Goal: Task Accomplishment & Management: Manage account settings

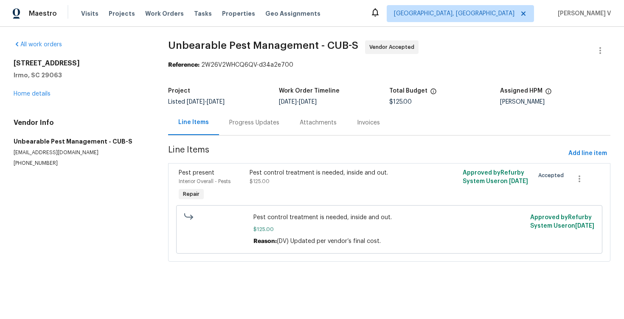
click at [238, 124] on div "Progress Updates" at bounding box center [254, 122] width 50 height 8
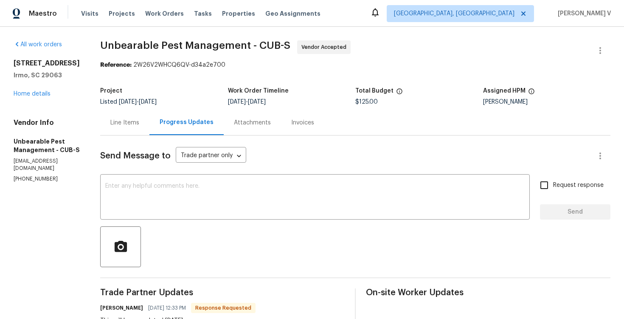
scroll to position [116, 0]
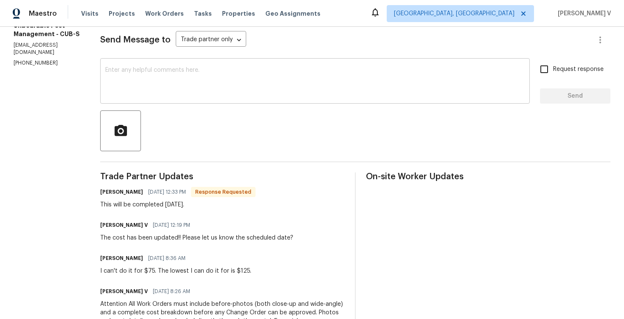
click at [232, 73] on textarea at bounding box center [315, 82] width 420 height 30
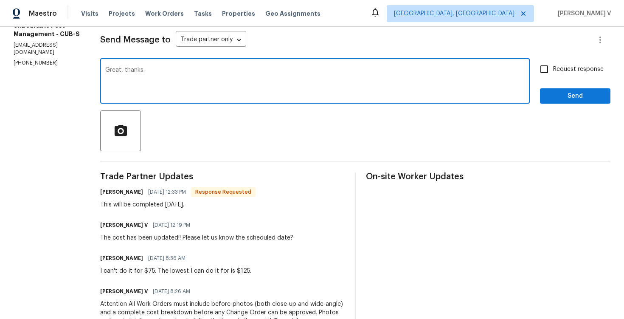
type textarea "Great, thanks."
click at [568, 84] on div "Request response Send" at bounding box center [575, 81] width 71 height 43
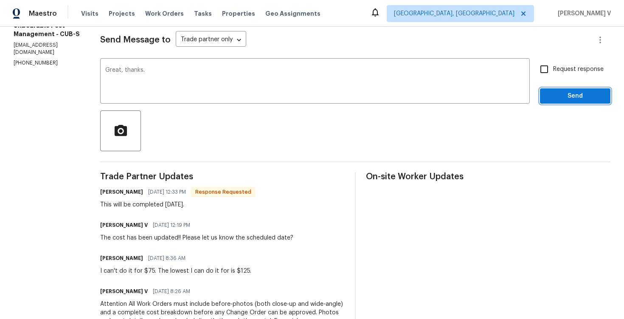
click at [568, 91] on span "Send" at bounding box center [575, 96] width 57 height 11
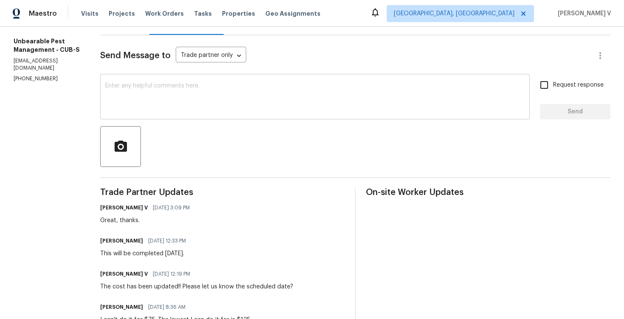
scroll to position [0, 0]
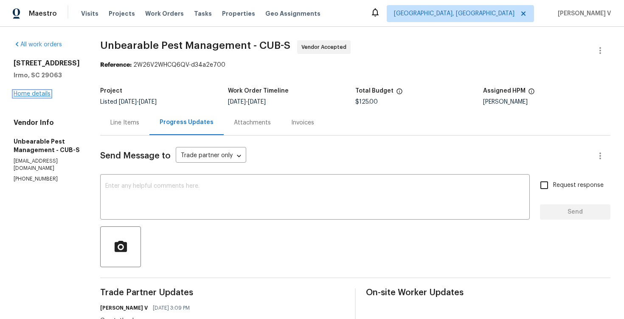
click at [36, 93] on link "Home details" at bounding box center [32, 94] width 37 height 6
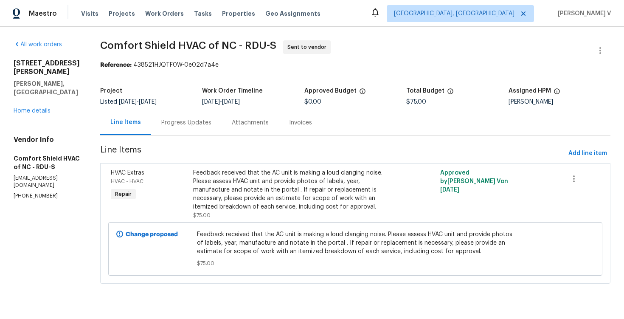
click at [199, 116] on div "Progress Updates" at bounding box center [186, 122] width 71 height 25
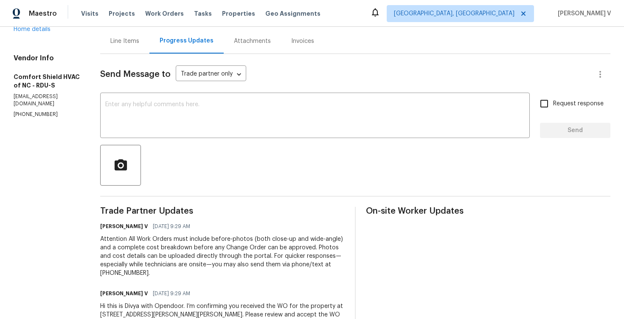
scroll to position [111, 0]
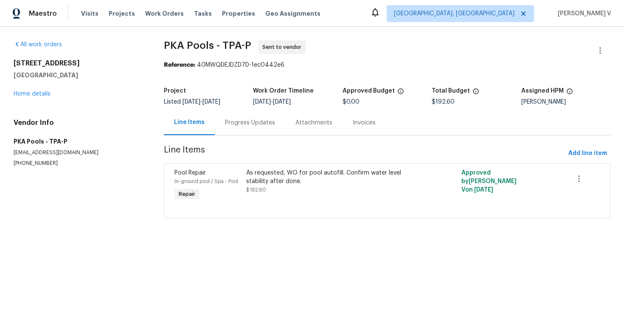
click at [274, 123] on div "Progress Updates" at bounding box center [250, 122] width 71 height 25
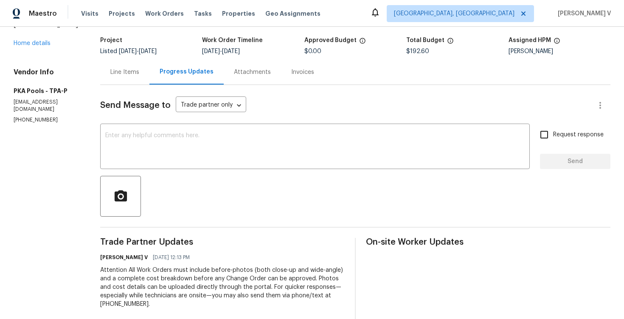
scroll to position [96, 0]
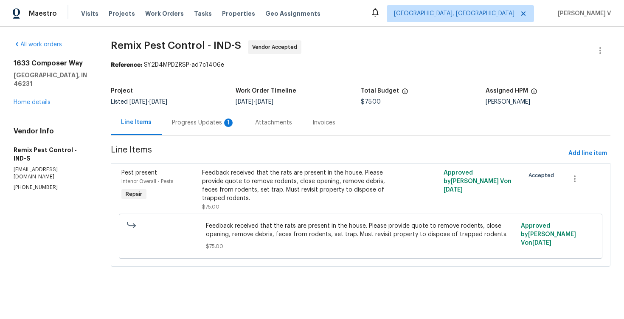
click at [173, 140] on section "Remix Pest Control - IND-S Vendor Accepted Reference: SY2D4MPDZRSP-ad7c1406e Pr…" at bounding box center [361, 158] width 500 height 237
click at [203, 130] on div "Progress Updates 1" at bounding box center [203, 122] width 83 height 25
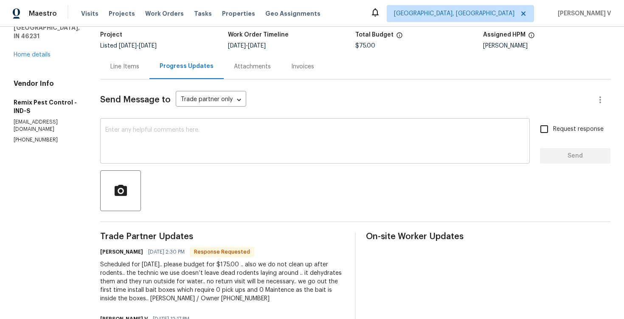
scroll to position [64, 0]
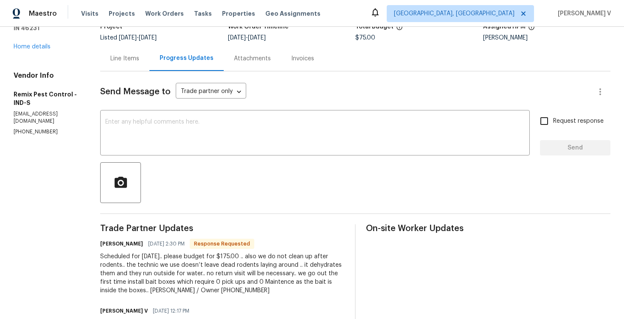
click at [135, 61] on div "Line Items" at bounding box center [124, 58] width 29 height 8
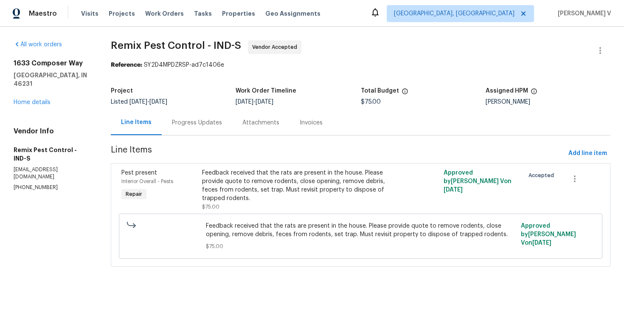
click at [201, 124] on div "Progress Updates" at bounding box center [197, 122] width 50 height 8
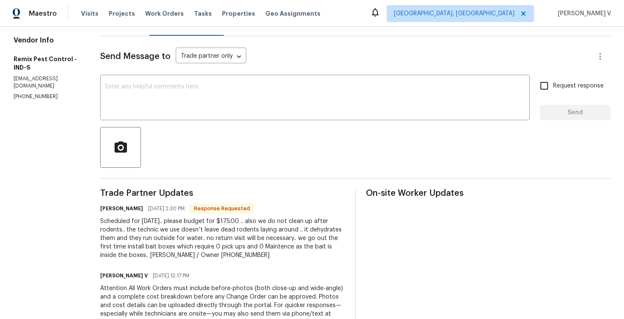
scroll to position [108, 0]
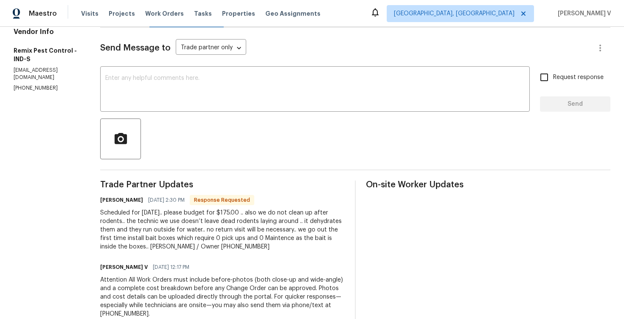
click at [192, 168] on div "Send Message to Trade partner only Trade partner only ​ x ​ Request response Se…" at bounding box center [355, 207] width 510 height 359
click at [181, 245] on div "Scheduled for tomorrow.. please budget for $175.00 .. also we do not clean up a…" at bounding box center [222, 230] width 245 height 42
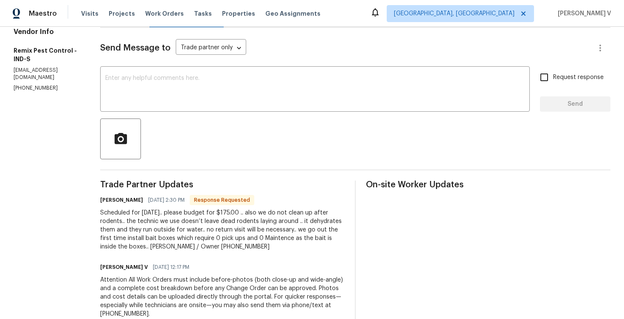
click at [181, 245] on div "Scheduled for tomorrow.. please budget for $175.00 .. also we do not clean up a…" at bounding box center [222, 230] width 245 height 42
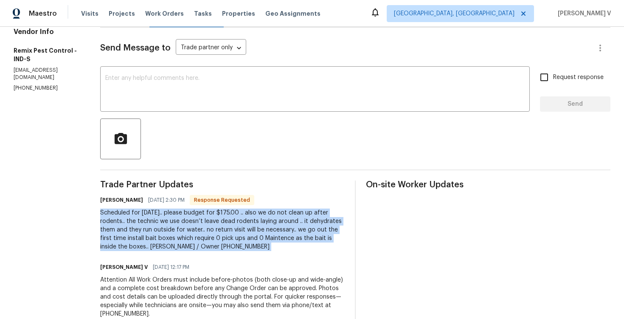
copy div "Scheduled for tomorrow.. please budget for $175.00 .. also we do not clean up a…"
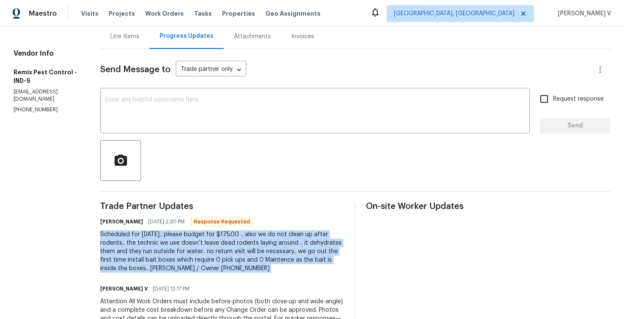
click at [260, 155] on div at bounding box center [355, 160] width 510 height 41
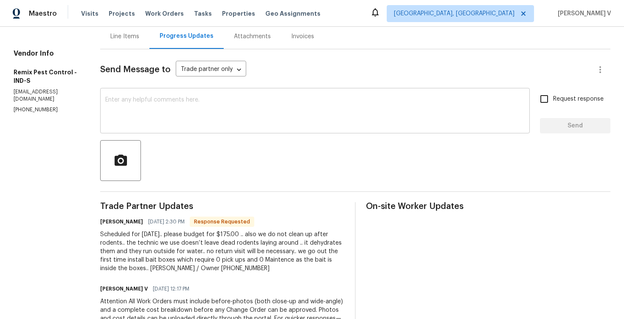
click at [317, 125] on textarea at bounding box center [315, 112] width 420 height 30
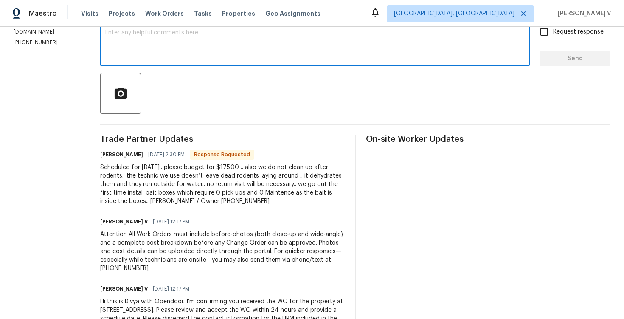
scroll to position [0, 0]
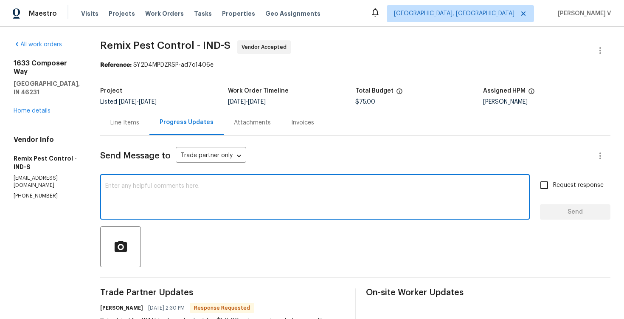
click at [117, 120] on div "Line Items" at bounding box center [124, 122] width 29 height 8
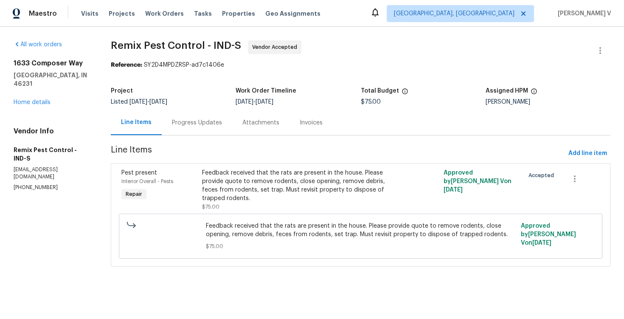
click at [237, 182] on div "Feedback received that the rats are present in the house. Please provide quote …" at bounding box center [300, 186] width 196 height 34
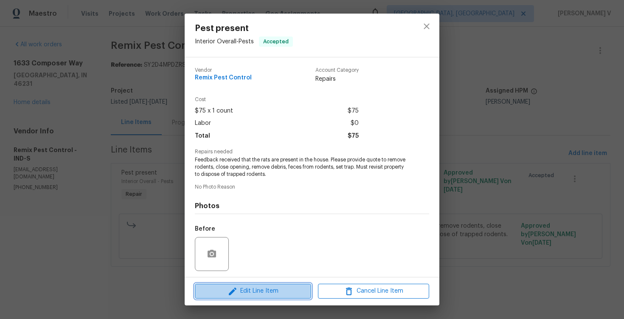
click at [241, 285] on button "Edit Line Item" at bounding box center [253, 291] width 116 height 15
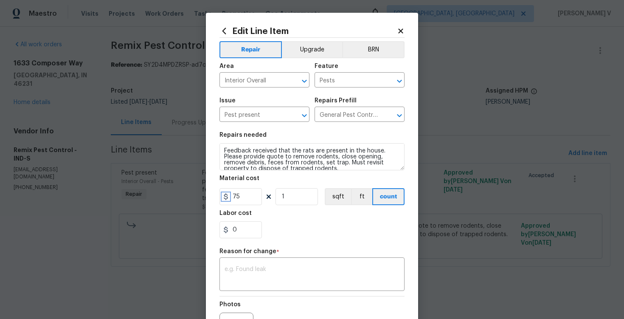
click at [228, 194] on icon at bounding box center [226, 196] width 7 height 7
click at [231, 197] on input "75" at bounding box center [241, 196] width 42 height 17
type input "175"
click at [257, 259] on div "Reason for change *" at bounding box center [312, 253] width 185 height 11
click at [257, 270] on textarea at bounding box center [312, 275] width 175 height 18
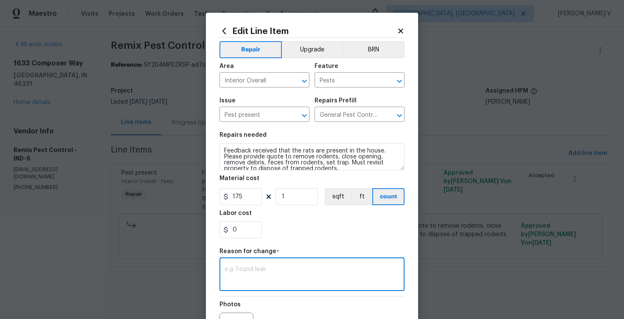
paste textarea "(DV) Updated per vendor’s final cost."
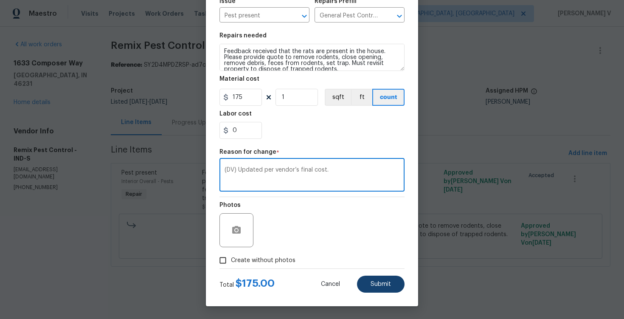
type textarea "(DV) Updated per vendor’s final cost."
click at [377, 289] on button "Submit" at bounding box center [381, 284] width 48 height 17
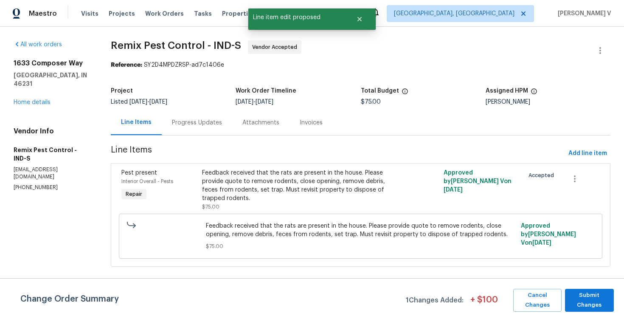
scroll to position [0, 0]
click at [593, 293] on span "Submit Changes" at bounding box center [590, 300] width 40 height 20
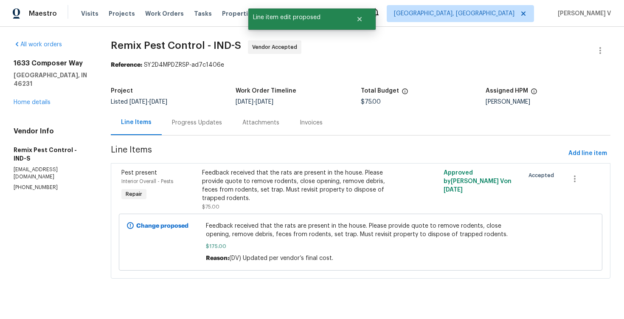
click at [205, 126] on div "Progress Updates" at bounding box center [197, 122] width 50 height 8
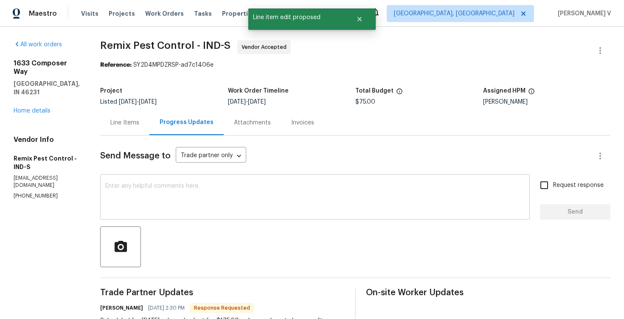
click at [155, 181] on div "x ​" at bounding box center [315, 197] width 430 height 43
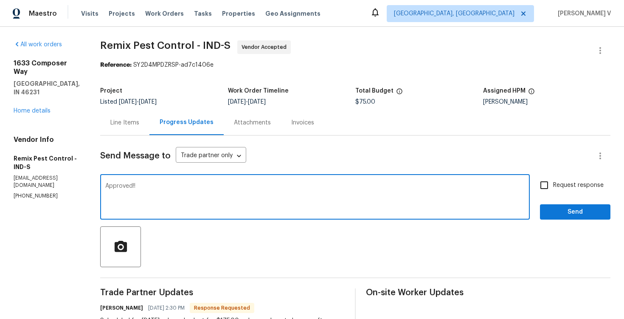
scroll to position [102, 0]
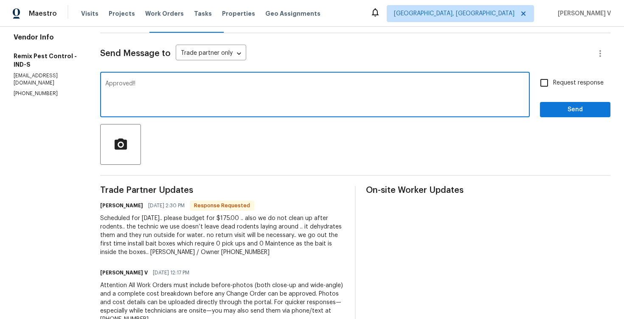
type textarea "Approved!!"
click at [556, 81] on span "Request response" at bounding box center [578, 83] width 51 height 9
click at [553, 81] on input "Request response" at bounding box center [545, 83] width 18 height 18
checkbox input "true"
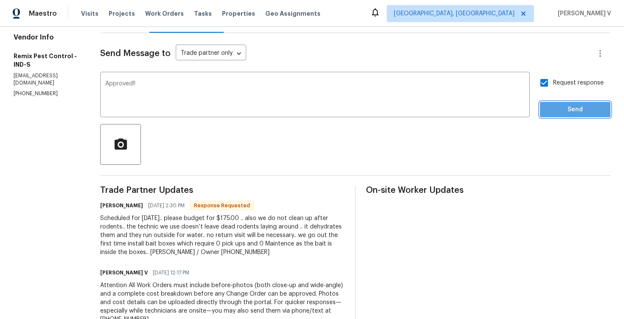
click at [559, 110] on span "Send" at bounding box center [575, 109] width 57 height 11
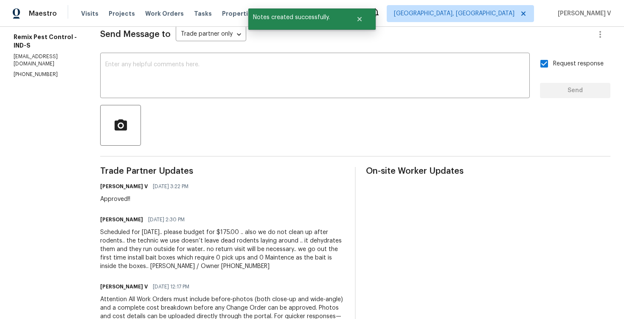
scroll to position [0, 0]
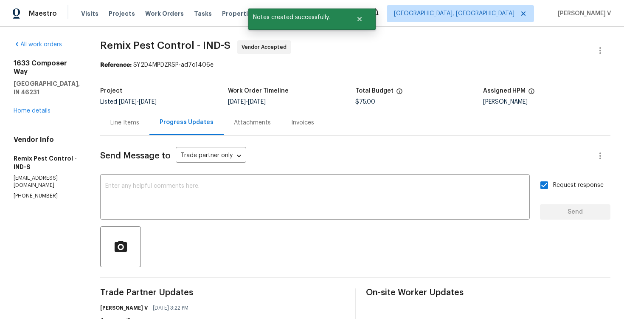
click at [133, 114] on div "Line Items" at bounding box center [124, 122] width 49 height 25
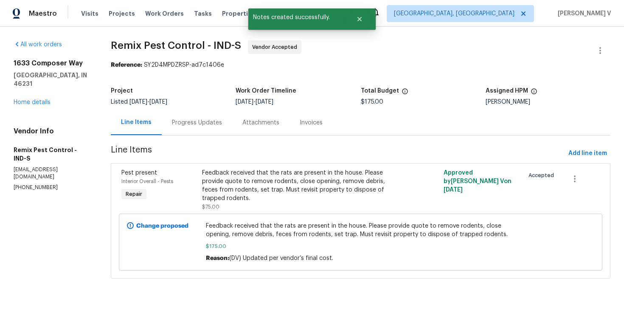
click at [209, 130] on div "Progress Updates" at bounding box center [197, 122] width 71 height 25
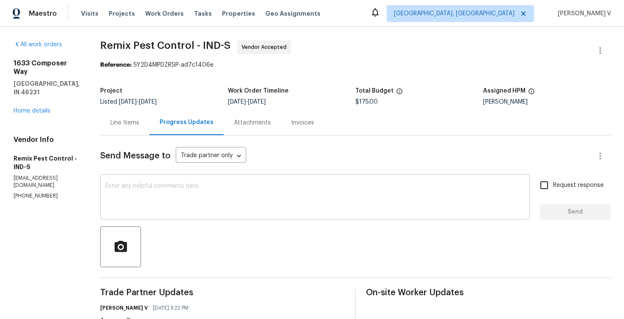
click at [217, 178] on div "x ​" at bounding box center [315, 197] width 430 height 43
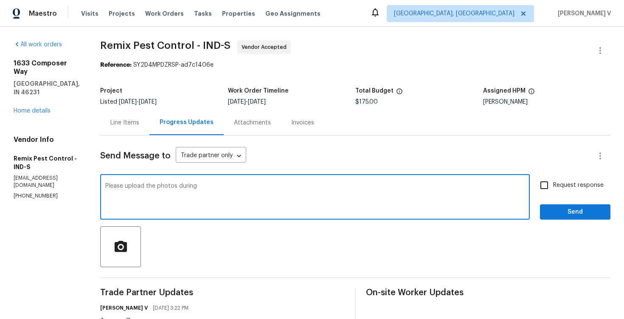
drag, startPoint x: 148, startPoint y: 185, endPoint x: 137, endPoint y: 185, distance: 10.6
click at [137, 185] on textarea "Please upload the photos during" at bounding box center [315, 198] width 420 height 30
click at [142, 187] on textarea "Please upload the photos during" at bounding box center [315, 198] width 420 height 30
drag, startPoint x: 148, startPoint y: 186, endPoint x: 129, endPoint y: 186, distance: 18.7
click at [129, 186] on textarea "Please upload the photos during" at bounding box center [315, 198] width 420 height 30
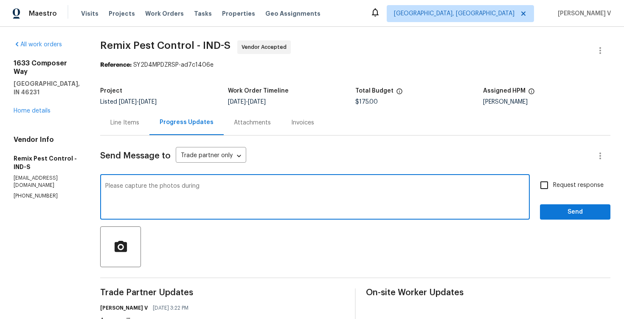
click at [214, 187] on textarea "Please capture the photos during" at bounding box center [315, 198] width 420 height 30
click at [257, 190] on textarea "Please capture the photos during the treatment" at bounding box center [315, 198] width 420 height 30
type textarea "Please capture the photos during the treatment and upload them"
click at [587, 186] on span "Request response" at bounding box center [578, 185] width 51 height 9
click at [553, 186] on input "Request response" at bounding box center [545, 185] width 18 height 18
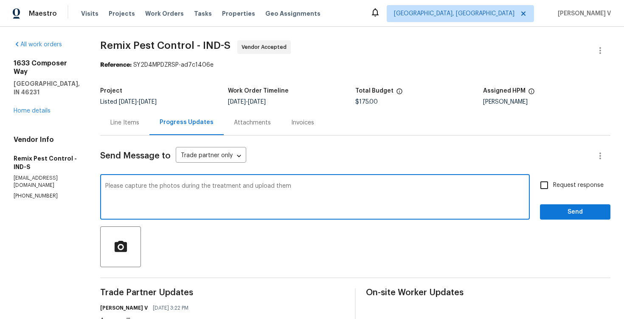
checkbox input "true"
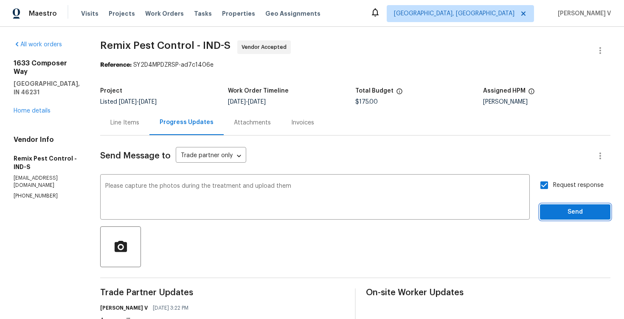
click at [582, 214] on span "Send" at bounding box center [575, 212] width 57 height 11
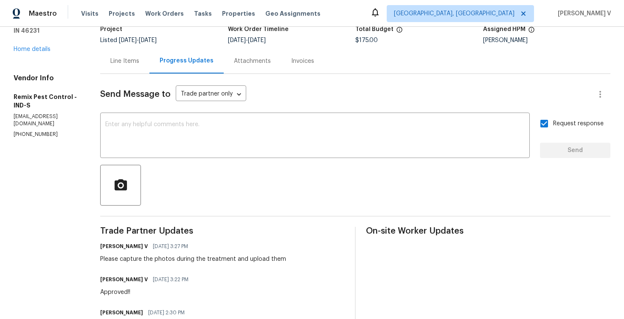
scroll to position [129, 0]
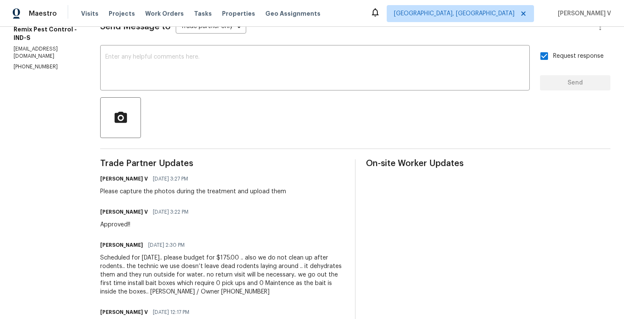
click at [133, 253] on div "Roger Downey 10/08/2025 2:30 PM Scheduled for tomorrow.. please budget for $175…" at bounding box center [222, 267] width 245 height 57
click at [132, 268] on div "Scheduled for tomorrow.. please budget for $175.00 .. also we do not clean up a…" at bounding box center [222, 275] width 245 height 42
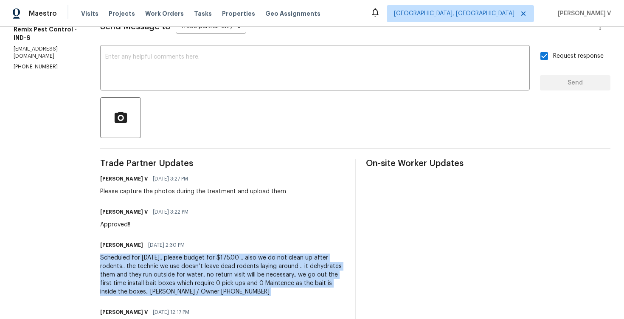
copy div "Scheduled for tomorrow.. please budget for $175.00 .. also we do not clean up a…"
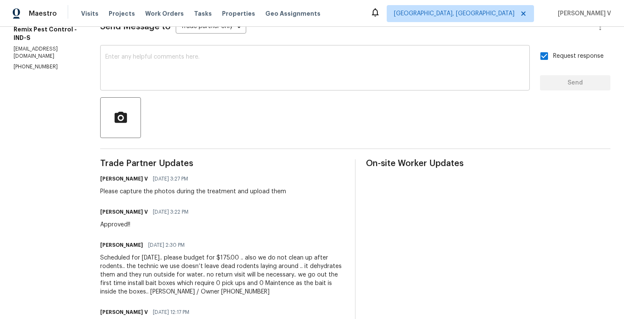
click at [188, 80] on textarea at bounding box center [315, 69] width 420 height 30
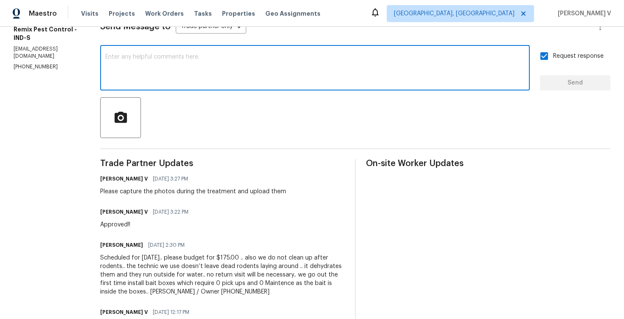
paste textarea "Scheduled for tomorrow.. please budget for $175.00 .. also we do not clean up a…"
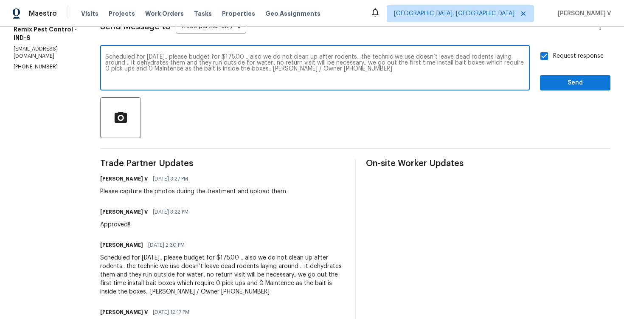
paste textarea "Scheduled for tomorrow.. please budget for $175.00 .. also we do not clean up a…"
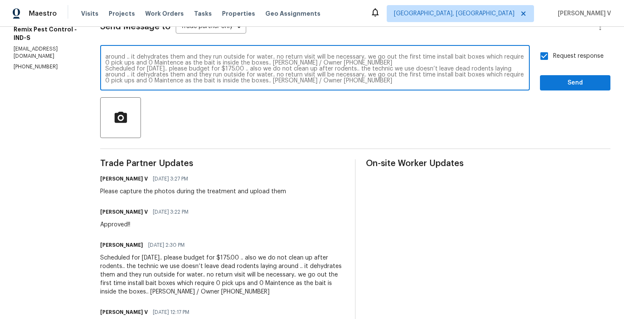
paste textarea "Scheduled for tomorrow.. please budget for $175.00 .. also we do not clean up a…"
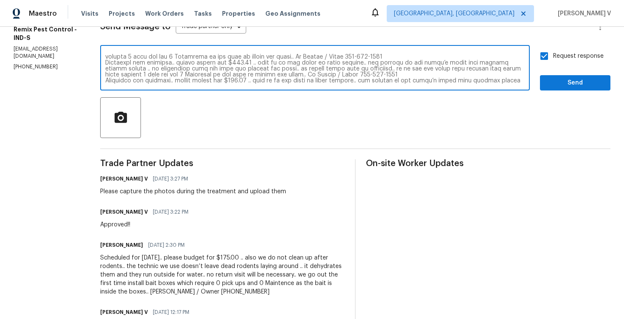
paste textarea "Scheduled for tomorrow.. please budget for $175.00 .. also we do not clean up a…"
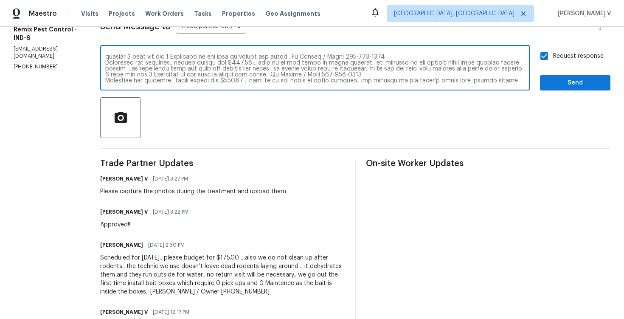
paste textarea "Scheduled for tomorrow.. please budget for $175.00 .. also we do not clean up a…"
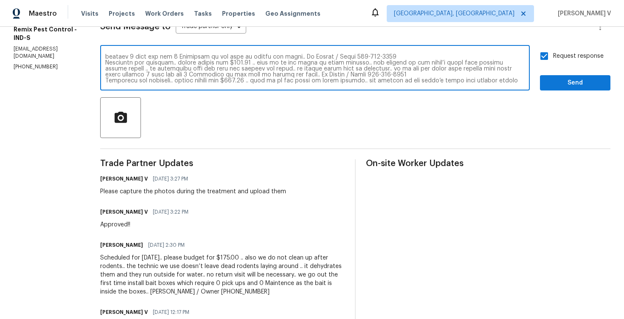
paste textarea "Scheduled for tomorrow.. please budget for $175.00 .. also we do not clean up a…"
type textarea "Scheduled for tomorrow.. please budget for $175.00 .. also we do not clean up a…"
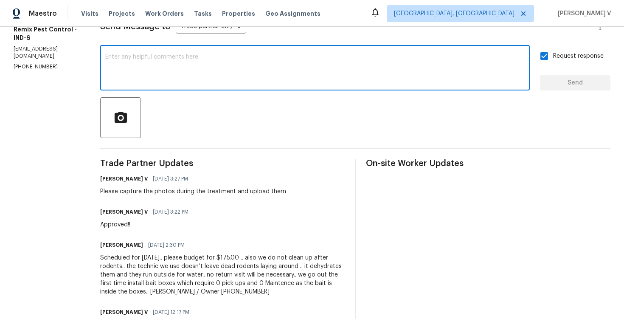
scroll to position [0, 0]
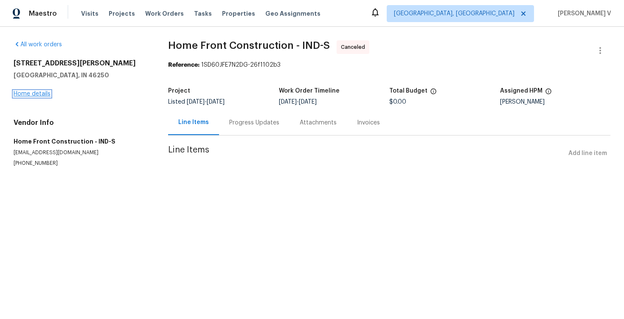
click at [45, 93] on link "Home details" at bounding box center [32, 94] width 37 height 6
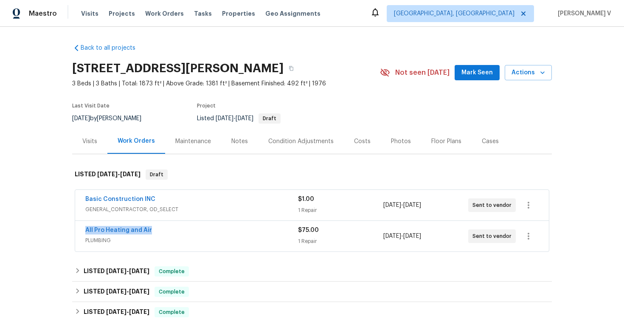
drag, startPoint x: 81, startPoint y: 229, endPoint x: 209, endPoint y: 235, distance: 127.5
click at [209, 235] on div "All Pro Heating and Air PLUMBING $75.00 1 Repair 10/8/2025 - 10/10/2025 Sent to…" at bounding box center [312, 236] width 474 height 31
copy link "All Pro Heating and Air"
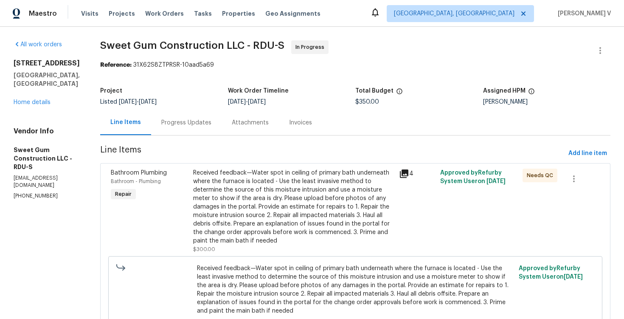
click at [200, 139] on section "Sweet Gum Construction LLC - RDU-S In Progress Reference: 31X62S8ZTPRSR-10aad5a…" at bounding box center [355, 230] width 510 height 380
click at [214, 129] on div "Progress Updates" at bounding box center [186, 122] width 71 height 25
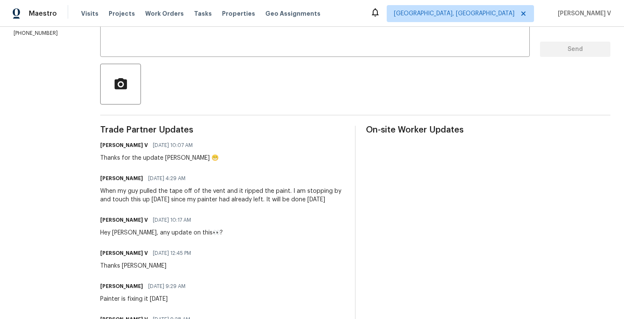
scroll to position [184, 0]
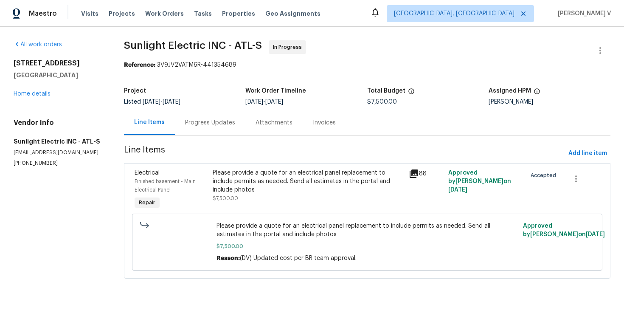
click at [211, 124] on div "Progress Updates" at bounding box center [210, 122] width 50 height 8
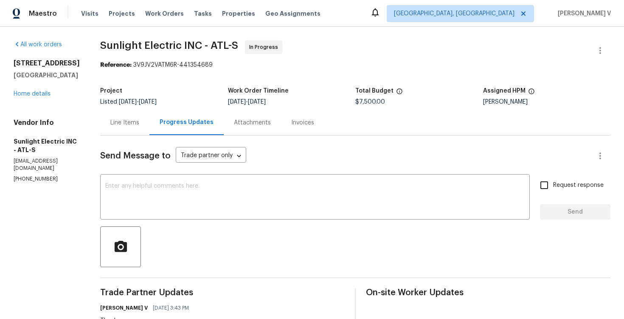
scroll to position [214, 0]
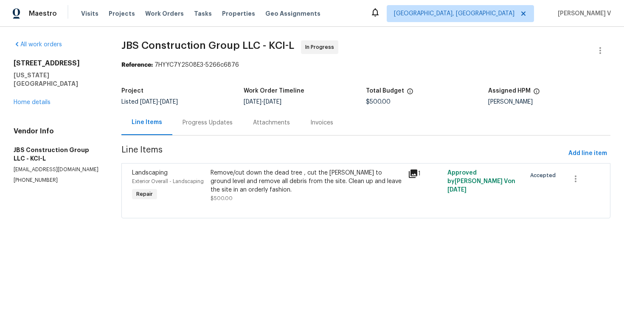
click at [230, 121] on div "Progress Updates" at bounding box center [208, 122] width 50 height 8
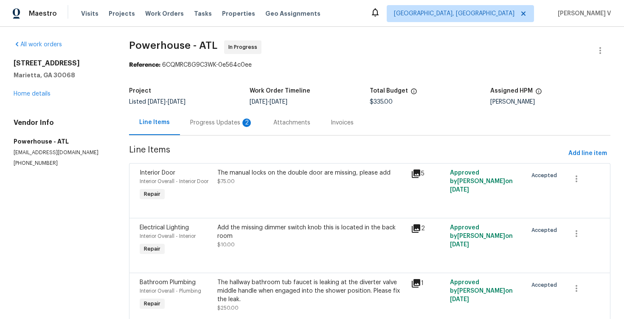
click at [238, 116] on div "Progress Updates 2" at bounding box center [221, 122] width 83 height 25
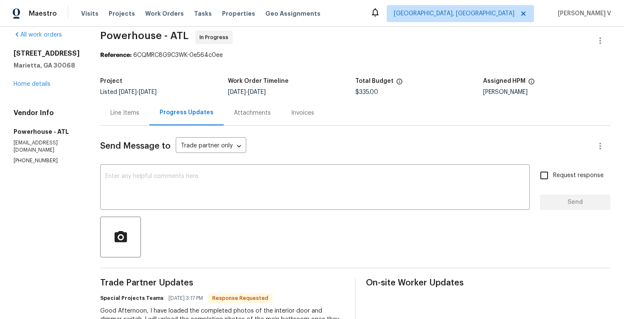
scroll to position [76, 0]
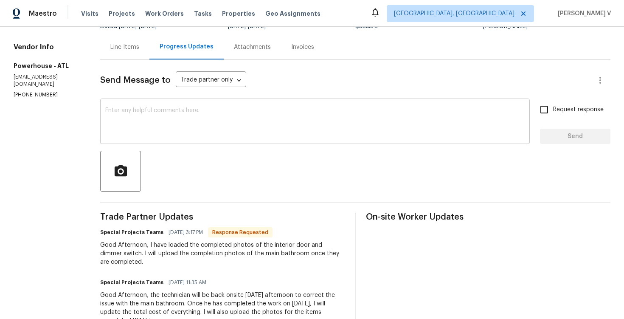
click at [190, 113] on textarea at bounding box center [315, 122] width 420 height 30
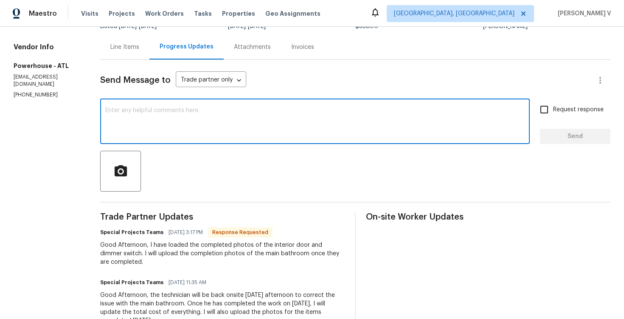
type textarea "W"
type textarea "G"
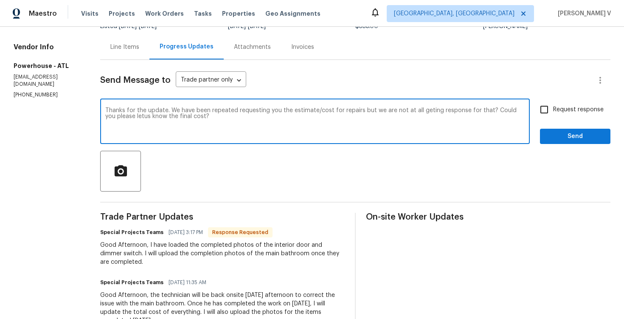
paste textarea "ly requesting the estimate/cost for the repairs, but we haven’t received any re…"
type textarea "Thanks for the update. We have been repeatedly requesting the estimate/cost for…"
click at [561, 110] on span "Request response" at bounding box center [578, 109] width 51 height 9
click at [553, 110] on input "Request response" at bounding box center [545, 110] width 18 height 18
checkbox input "true"
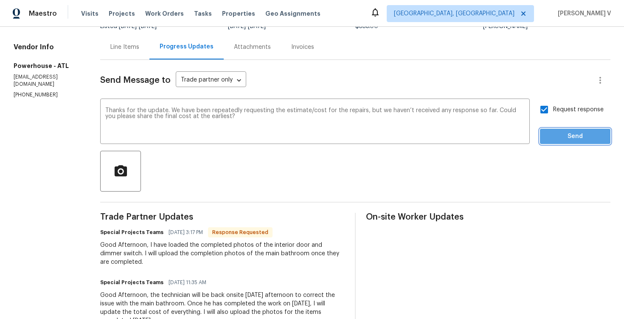
click at [573, 138] on span "Send" at bounding box center [575, 136] width 57 height 11
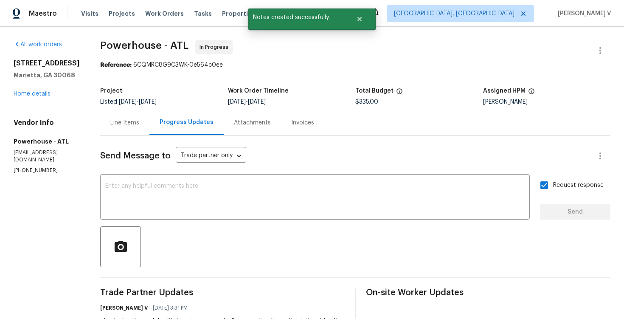
click at [130, 127] on div "Line Items" at bounding box center [124, 122] width 49 height 25
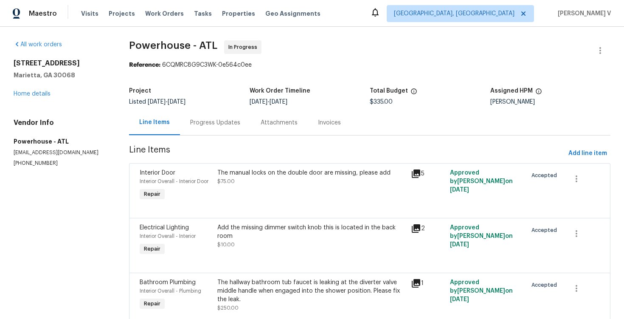
click at [201, 123] on div "Progress Updates" at bounding box center [215, 122] width 50 height 8
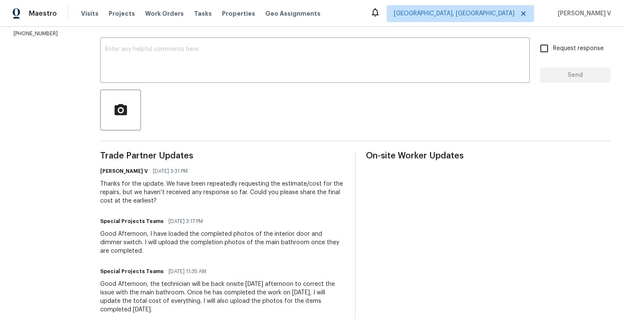
scroll to position [184, 0]
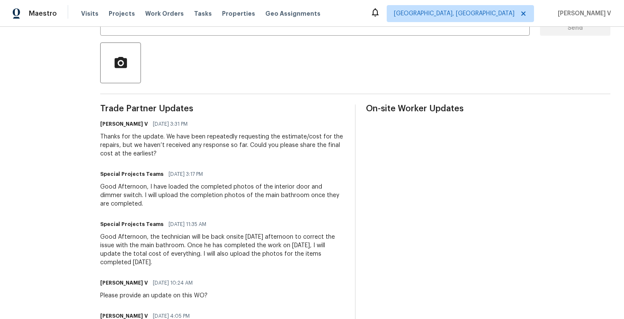
click at [155, 197] on div "Good Afternoon, I have loaded the completed photos of the interior door and dim…" at bounding box center [222, 195] width 245 height 25
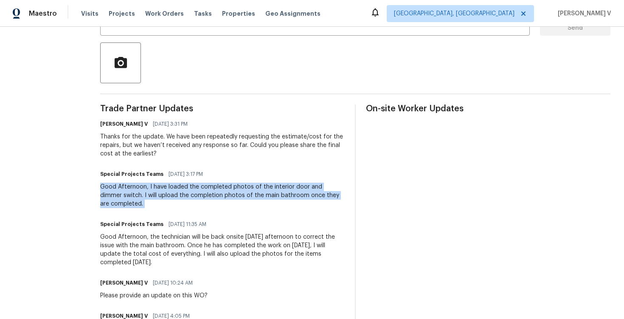
click at [177, 194] on div "Good Afternoon, I have loaded the completed photos of the interior door and dim…" at bounding box center [222, 195] width 245 height 25
drag, startPoint x: 175, startPoint y: 184, endPoint x: 182, endPoint y: 202, distance: 19.0
click at [183, 203] on div "Good Afternoon, I have loaded the completed photos of the interior door and dim…" at bounding box center [222, 195] width 245 height 25
copy div "I have loaded the completed photos of the interior door and dimmer switch. I wi…"
drag, startPoint x: 175, startPoint y: 237, endPoint x: 180, endPoint y: 260, distance: 23.9
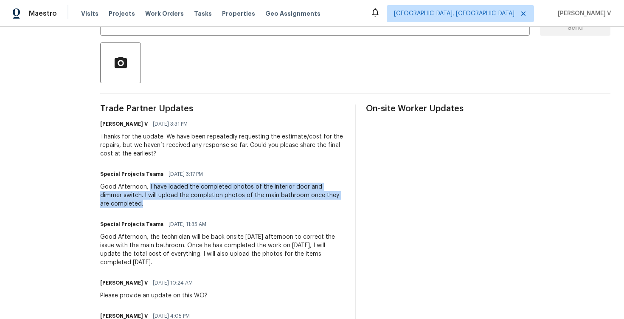
click at [180, 260] on div "Good Afternoon, the technician will be back onsite tomorrow afternoon to correc…" at bounding box center [222, 250] width 245 height 34
copy div "the technician will be back onsite tomorrow afternoon to correct the issue with…"
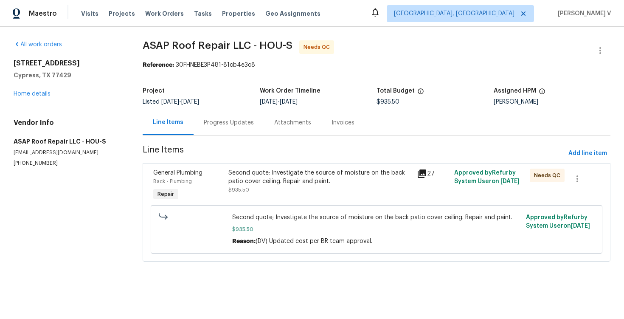
click at [245, 112] on div "Progress Updates" at bounding box center [229, 122] width 71 height 25
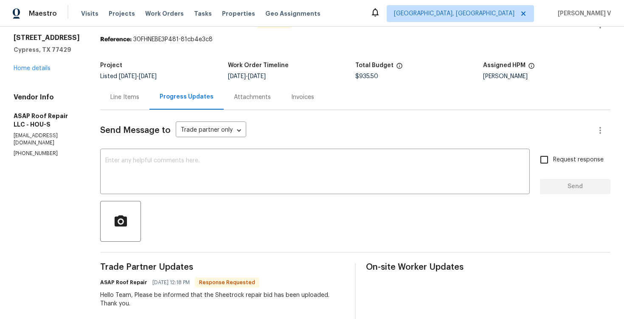
scroll to position [45, 0]
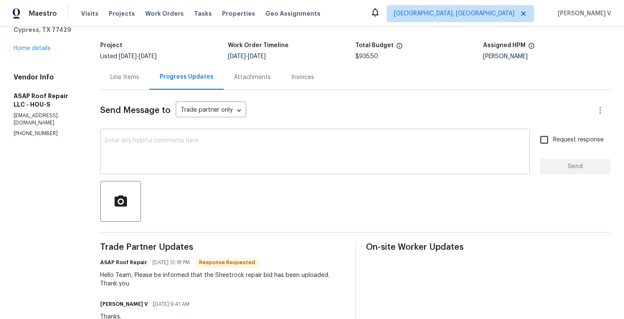
click at [166, 151] on textarea at bounding box center [315, 153] width 420 height 30
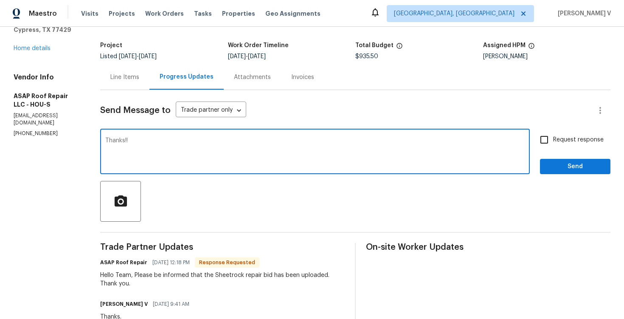
paste textarea "We will review and get back to you."
type textarea "Thanks!! We will review and get back to you."
click at [575, 163] on span "Send" at bounding box center [575, 166] width 57 height 11
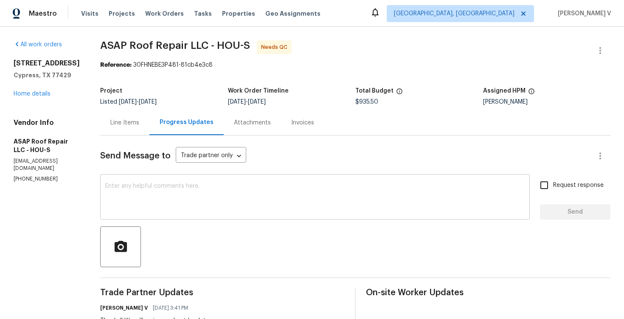
scroll to position [121, 0]
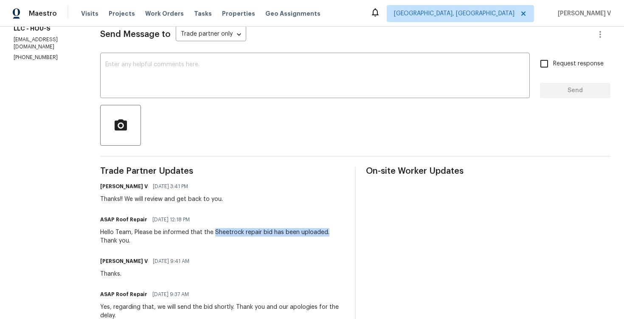
drag, startPoint x: 211, startPoint y: 232, endPoint x: 324, endPoint y: 232, distance: 113.0
click at [324, 232] on div "Hello Team, Please be informed that the Sheetrock repair bid has been uploaded.…" at bounding box center [222, 236] width 245 height 17
copy div "Sheetrock repair bid has been uploaded."
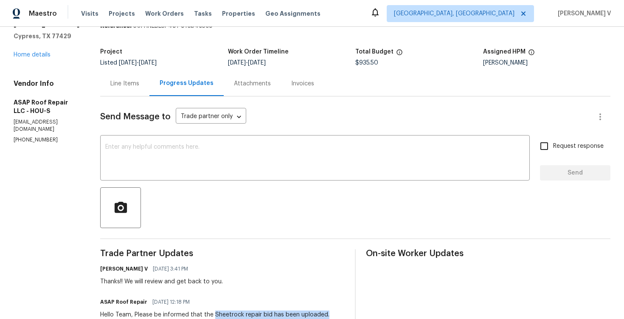
scroll to position [82, 0]
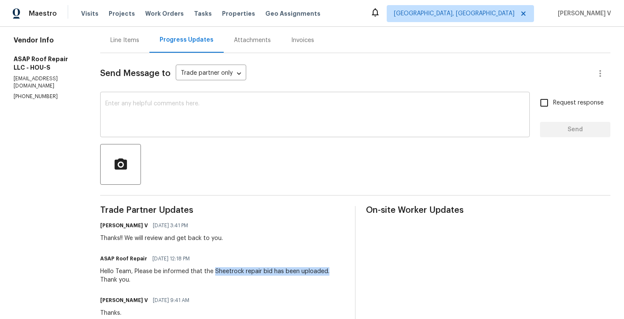
click at [181, 123] on textarea at bounding box center [315, 116] width 420 height 30
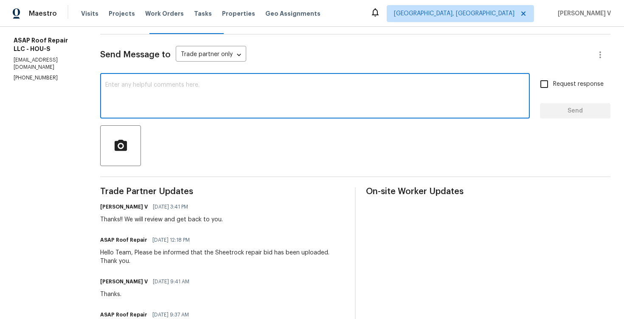
scroll to position [116, 0]
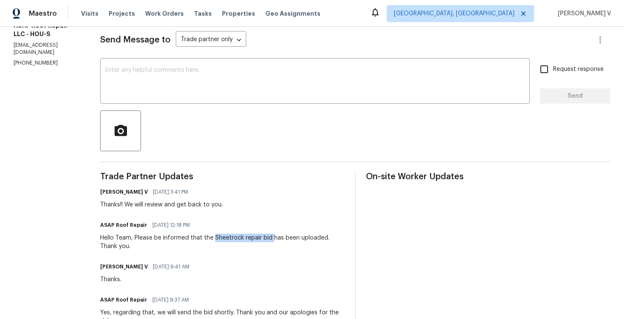
drag, startPoint x: 211, startPoint y: 239, endPoint x: 269, endPoint y: 237, distance: 58.2
click at [269, 237] on div "Hello Team, Please be informed that the Sheetrock repair bid has been uploaded.…" at bounding box center [222, 242] width 245 height 17
copy div "Sheetrock repair bid"
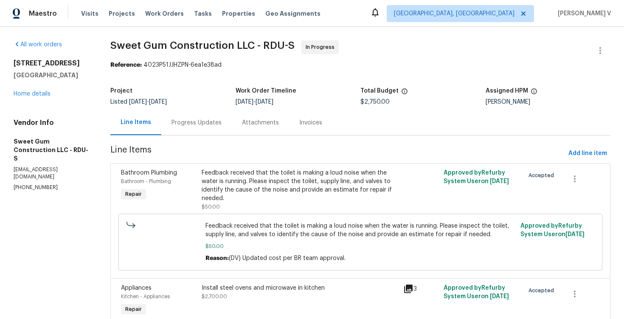
click at [206, 115] on div "Progress Updates" at bounding box center [196, 122] width 71 height 25
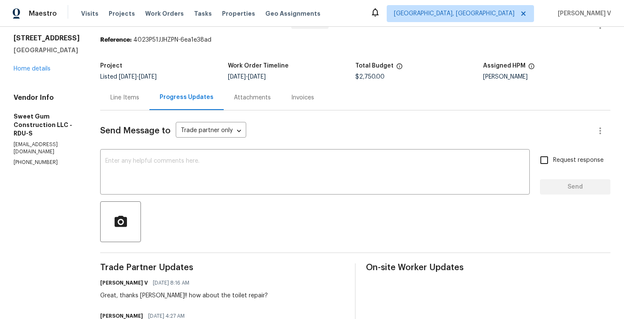
scroll to position [59, 0]
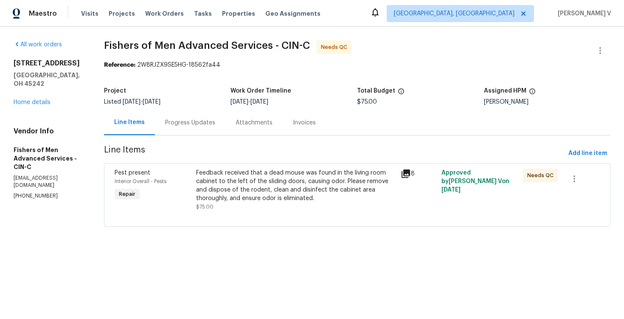
click at [215, 124] on div "Progress Updates" at bounding box center [190, 122] width 50 height 8
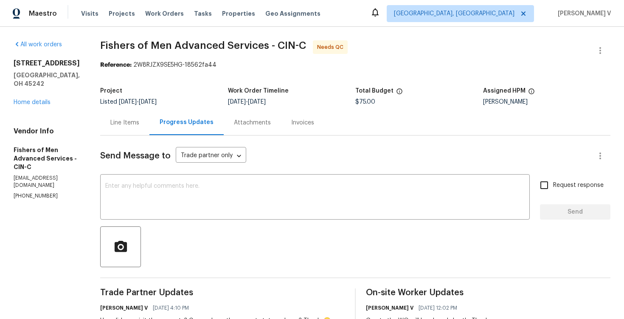
scroll to position [123, 0]
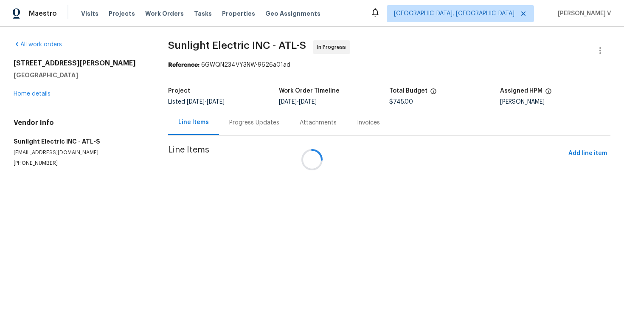
click at [225, 118] on div at bounding box center [312, 159] width 624 height 319
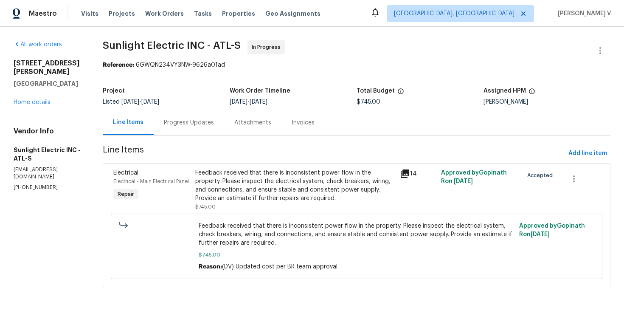
click at [224, 118] on div "Progress Updates" at bounding box center [189, 122] width 71 height 25
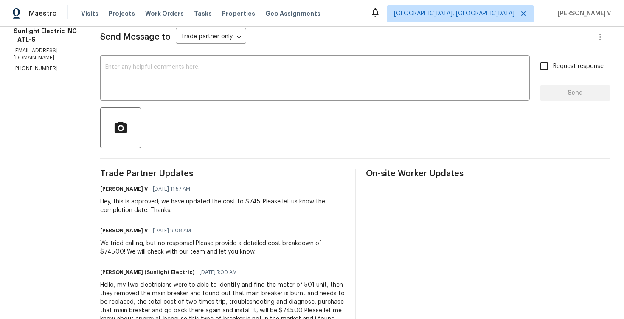
scroll to position [147, 0]
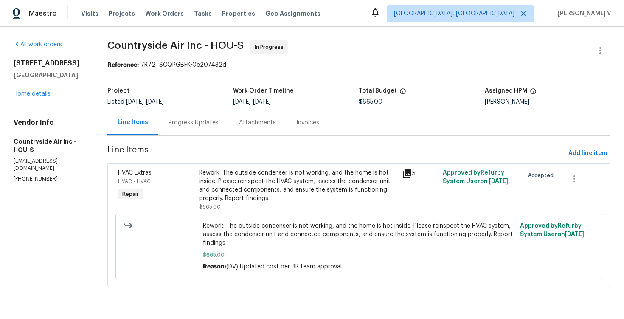
click at [237, 133] on div "Attachments" at bounding box center [257, 122] width 57 height 25
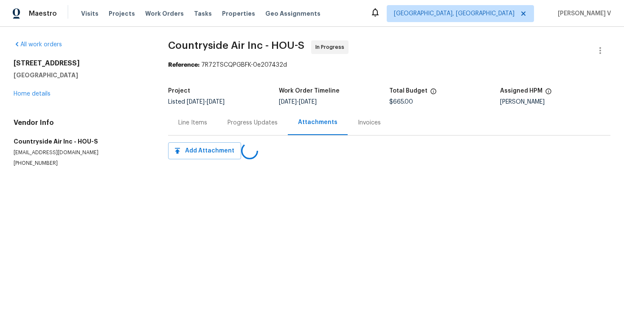
click at [237, 133] on div "Progress Updates" at bounding box center [252, 122] width 71 height 25
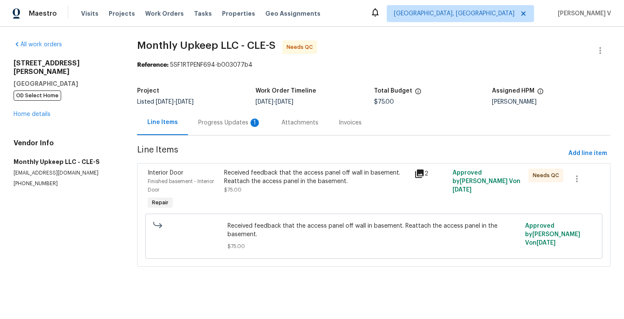
click at [232, 117] on div "Progress Updates 1" at bounding box center [229, 122] width 83 height 25
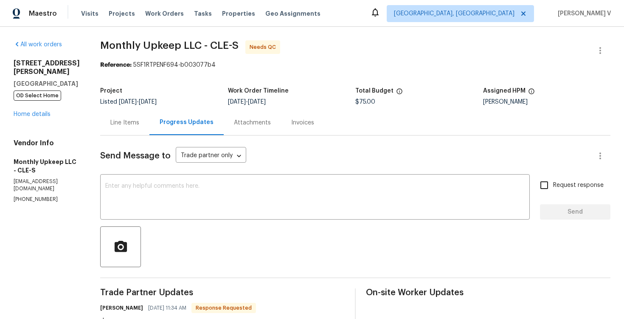
click at [140, 116] on div "Line Items" at bounding box center [124, 122] width 49 height 25
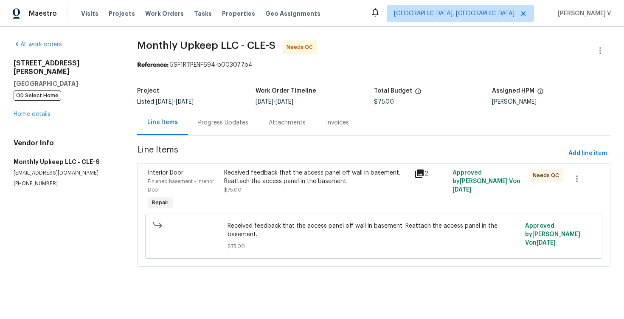
click at [288, 181] on div "Received feedback that the access panel off wall in basement. Reattach the acce…" at bounding box center [317, 177] width 186 height 17
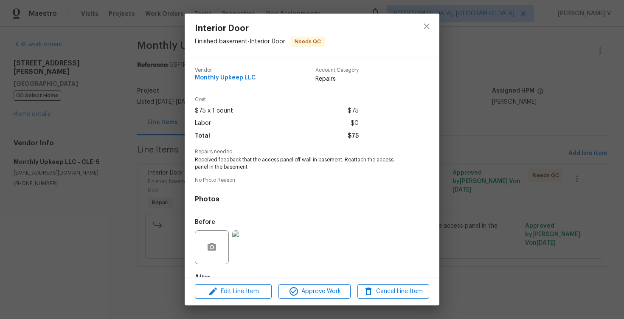
scroll to position [51, 0]
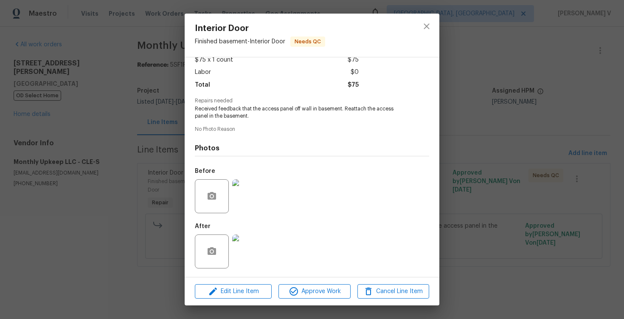
click at [246, 196] on img at bounding box center [249, 196] width 34 height 34
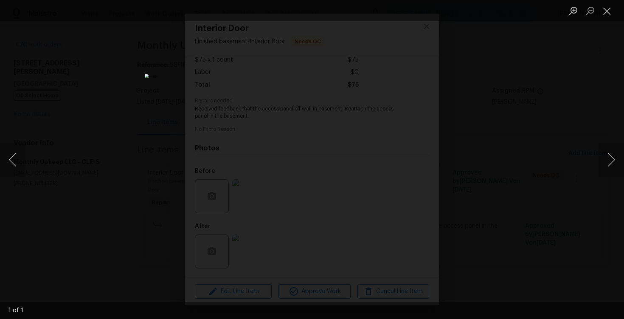
click at [514, 62] on div "Lightbox" at bounding box center [312, 159] width 624 height 319
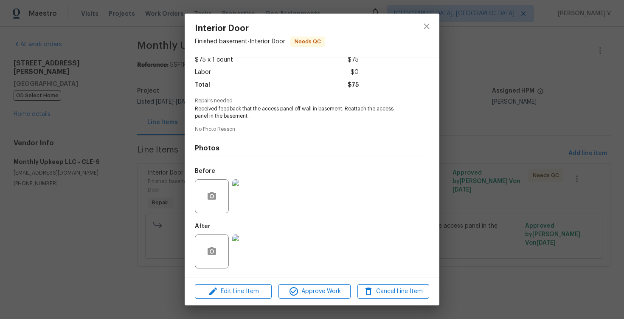
click at [249, 248] on img at bounding box center [249, 251] width 34 height 34
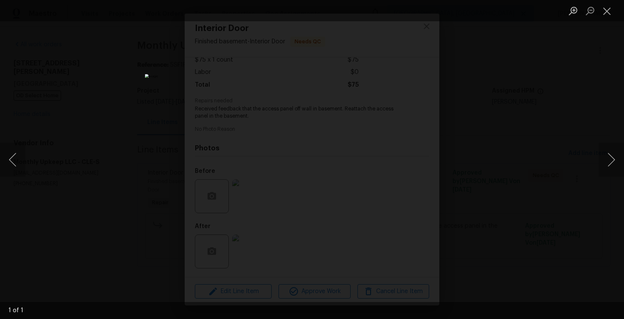
click at [107, 125] on div "Lightbox" at bounding box center [312, 159] width 624 height 319
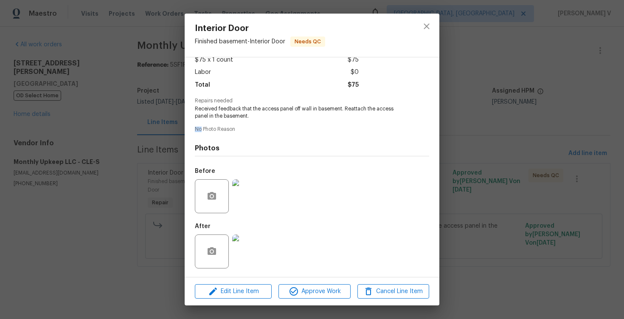
click at [107, 125] on div "Interior Door Finished basement - Interior Door Needs QC Vendor Monthly Upkeep …" at bounding box center [312, 159] width 624 height 319
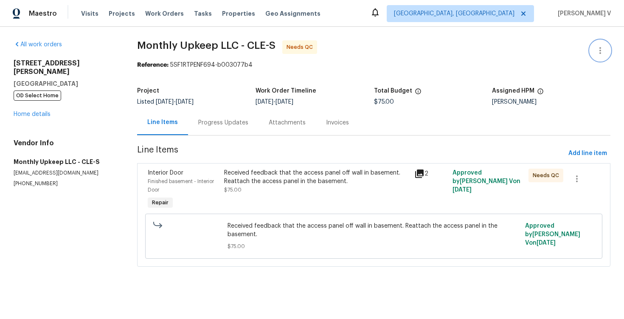
click at [599, 44] on button "button" at bounding box center [600, 50] width 20 height 20
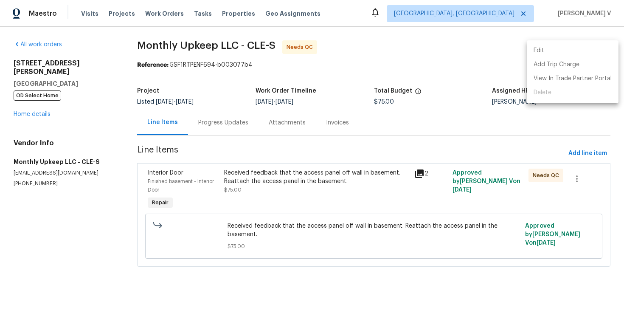
click at [599, 44] on li "Edit" at bounding box center [573, 51] width 92 height 14
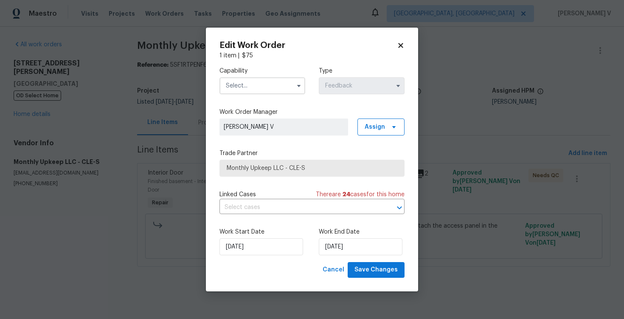
click at [271, 97] on div "Capability Type Feedback" at bounding box center [312, 80] width 185 height 41
click at [267, 93] on input "text" at bounding box center [263, 85] width 86 height 17
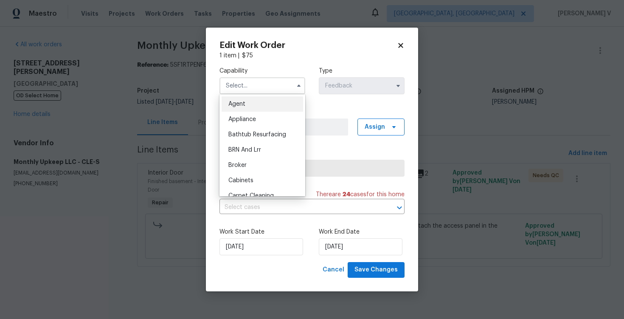
click at [241, 110] on div "Agent" at bounding box center [263, 103] width 82 height 15
type input "Agent"
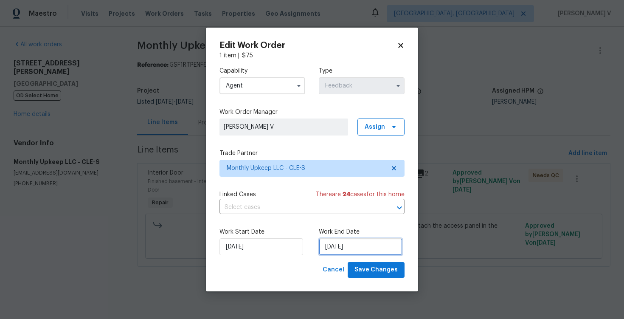
click at [348, 247] on input "[DATE]" at bounding box center [361, 246] width 84 height 17
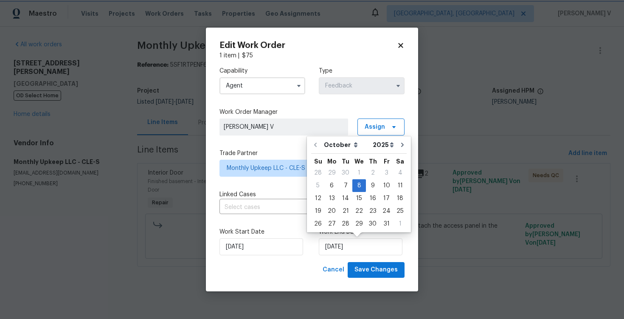
click at [260, 258] on div "Work Start Date 06/10/2025 Work End Date 08/10/2025" at bounding box center [312, 241] width 185 height 41
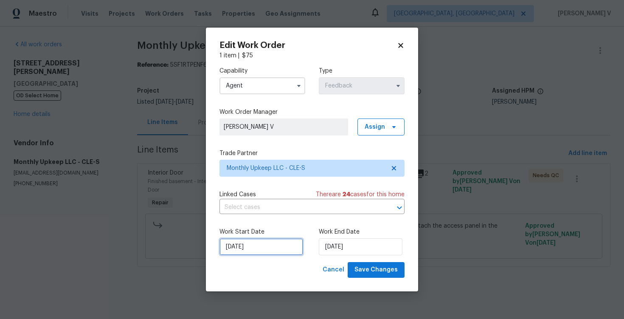
click at [252, 253] on input "06/10/2025" at bounding box center [262, 246] width 84 height 17
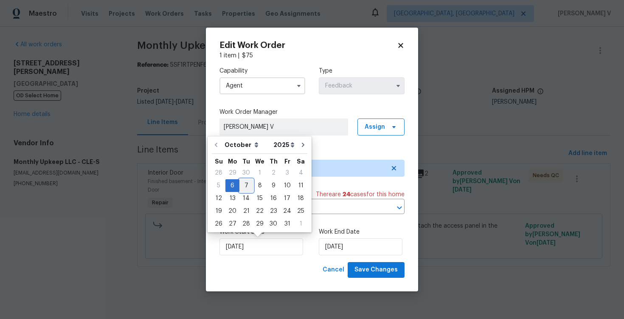
click at [240, 181] on div "7" at bounding box center [247, 186] width 14 height 12
type input "07/10/2025"
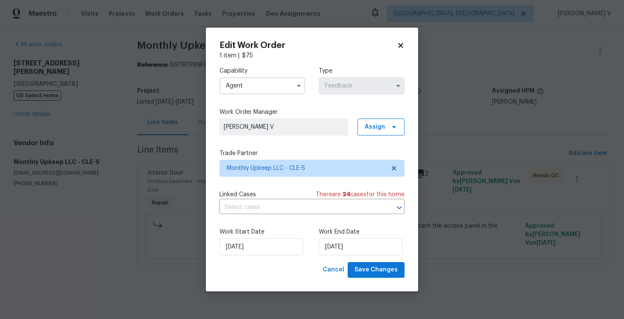
click at [374, 281] on div "Edit Work Order 1 item | $ 75 Capability Agent Type Feedback Work Order Manager…" at bounding box center [312, 160] width 212 height 264
click at [374, 273] on span "Save Changes" at bounding box center [376, 270] width 43 height 11
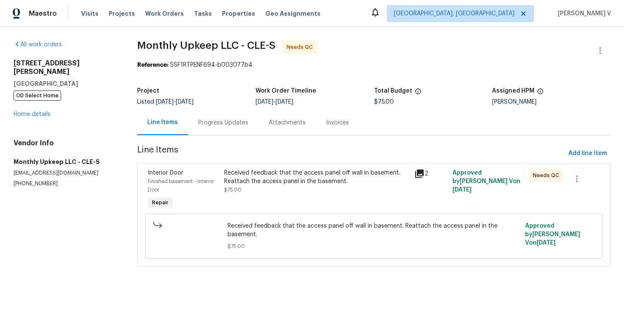
click at [289, 181] on div "Received feedback that the access panel off wall in basement. Reattach the acce…" at bounding box center [317, 177] width 186 height 17
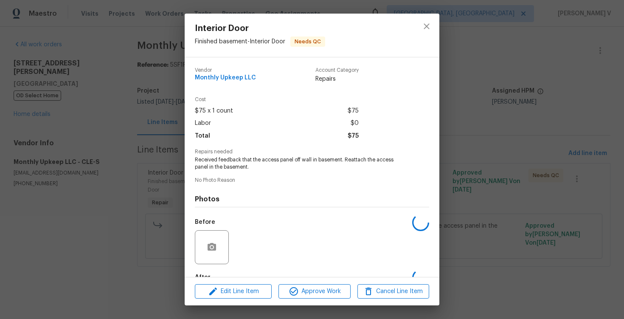
scroll to position [51, 0]
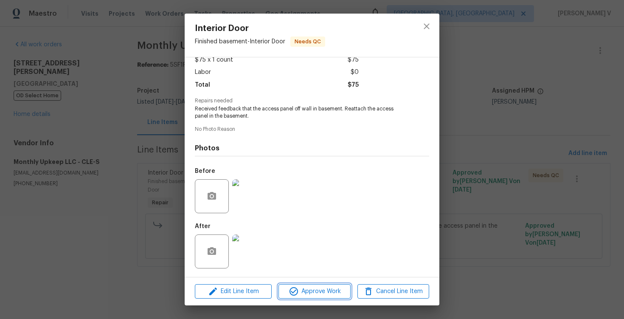
click at [315, 287] on span "Approve Work" at bounding box center [314, 291] width 67 height 11
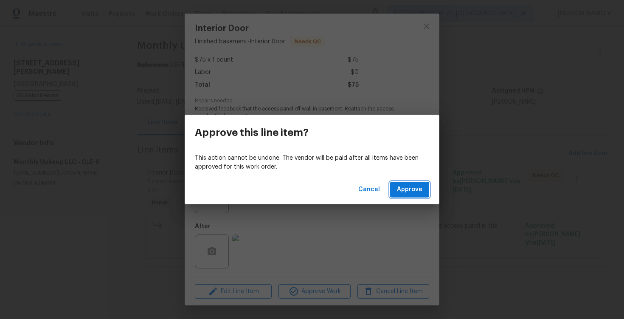
click at [413, 189] on span "Approve" at bounding box center [409, 189] width 25 height 11
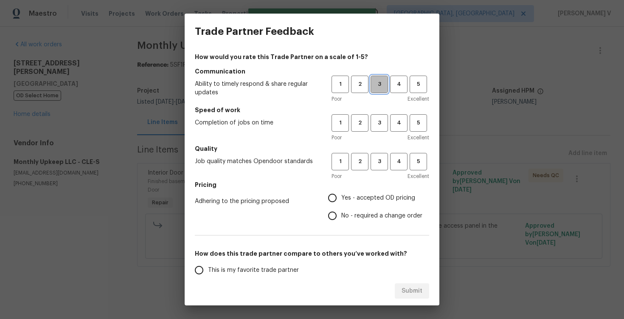
click at [379, 80] on span "3" at bounding box center [380, 84] width 16 height 10
click at [380, 121] on span "3" at bounding box center [380, 123] width 16 height 10
click at [380, 153] on button "3" at bounding box center [379, 161] width 17 height 17
click at [353, 213] on span "No - required a change order" at bounding box center [381, 216] width 81 height 9
click at [341, 213] on input "No - required a change order" at bounding box center [333, 216] width 18 height 18
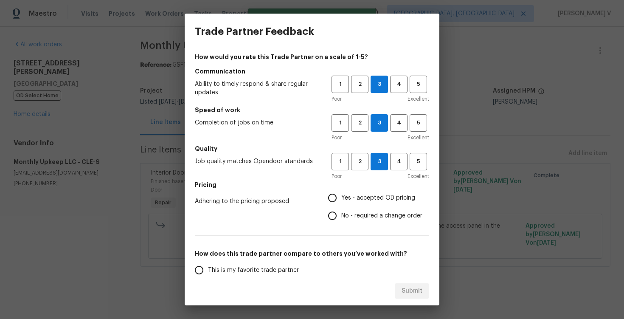
radio input "true"
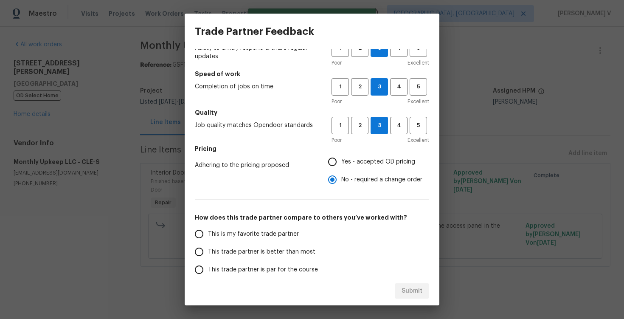
scroll to position [41, 0]
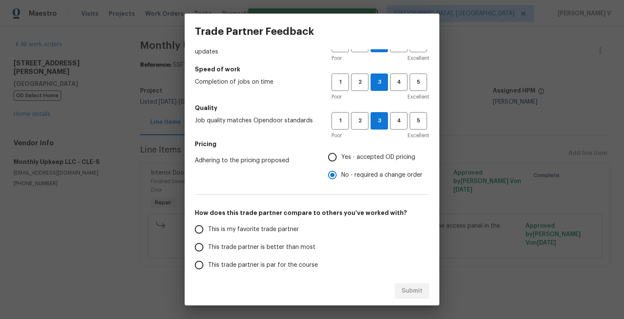
click at [314, 237] on label "This is my favorite trade partner" at bounding box center [257, 229] width 134 height 18
click at [208, 237] on input "This is my favorite trade partner" at bounding box center [199, 229] width 18 height 18
radio input "false"
click at [311, 247] on span "This trade partner is better than most" at bounding box center [261, 247] width 107 height 9
click at [208, 247] on input "This trade partner is better than most" at bounding box center [199, 247] width 18 height 18
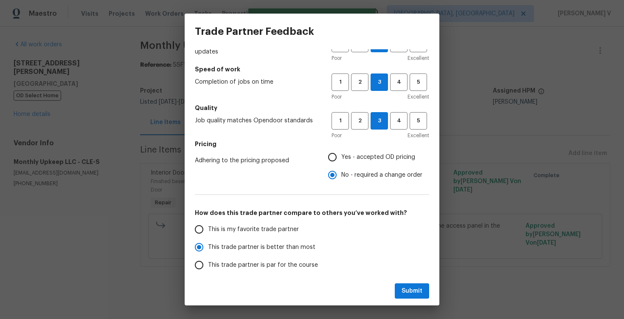
click at [400, 291] on button "Submit" at bounding box center [412, 291] width 34 height 16
radio input "true"
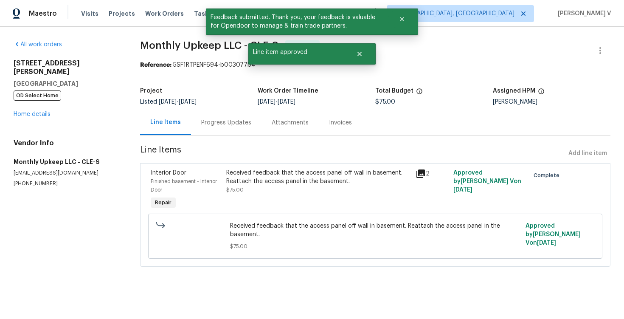
click at [224, 143] on section "Monthly Upkeep LLC - CLE-S Complete Reference: 5SF1RTPENF694-b003077b4 Project …" at bounding box center [375, 158] width 471 height 237
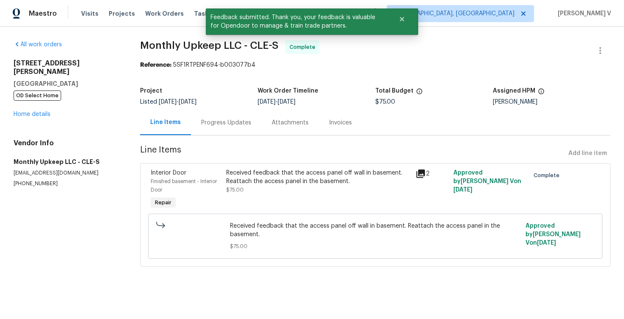
click at [224, 136] on section "Monthly Upkeep LLC - CLE-S Complete Reference: 5SF1RTPENF694-b003077b4 Project …" at bounding box center [375, 158] width 471 height 237
click at [234, 130] on div "Progress Updates" at bounding box center [226, 122] width 71 height 25
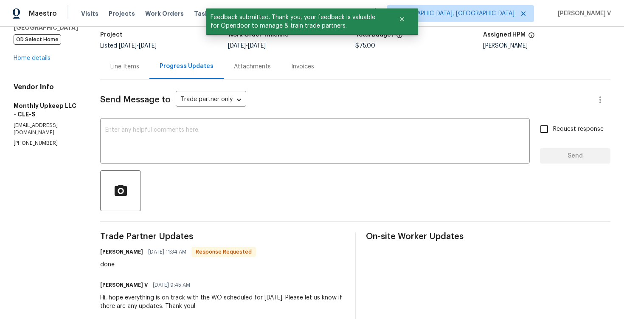
scroll to position [61, 0]
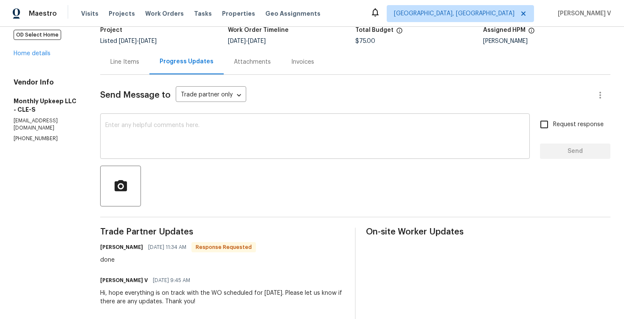
click at [218, 138] on textarea at bounding box center [315, 137] width 420 height 30
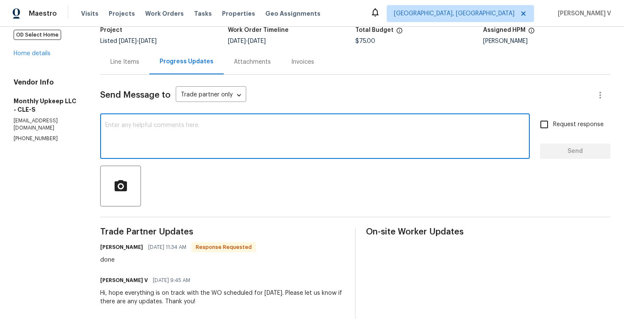
paste textarea "Hey, the work order has been approved. Thanks for the job :)"
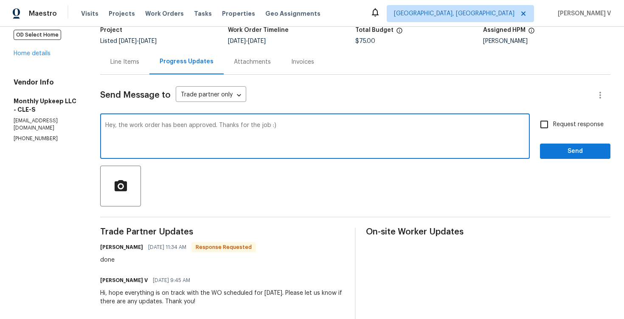
type textarea "Hey, the work order has been approved. Thanks for the job :)"
click at [569, 155] on span "Send" at bounding box center [575, 151] width 57 height 11
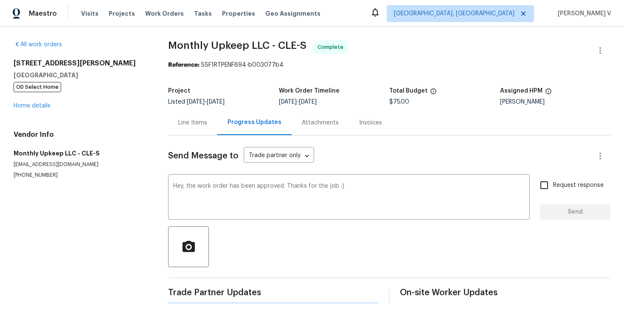
scroll to position [0, 0]
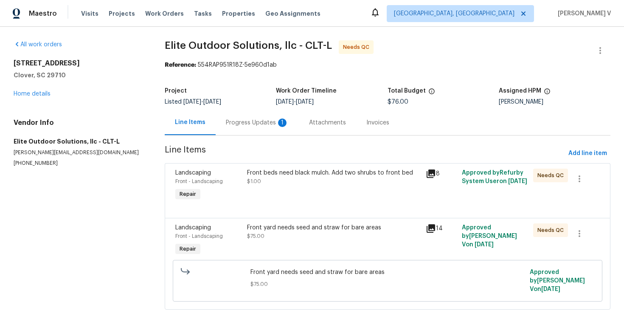
click at [264, 127] on div "Progress Updates 1" at bounding box center [257, 122] width 63 height 8
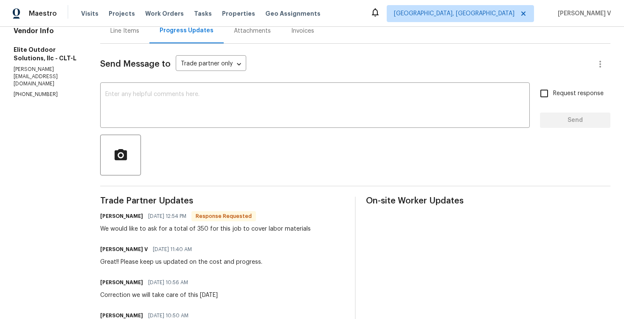
scroll to position [143, 0]
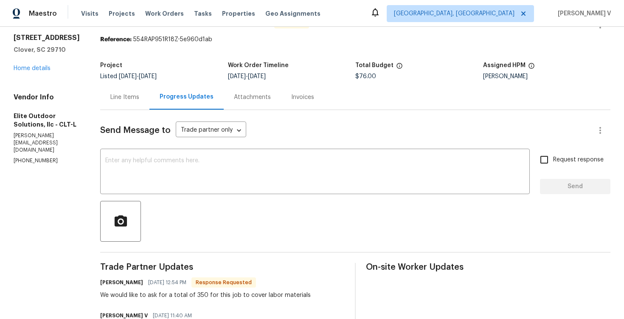
click at [133, 103] on div "Line Items" at bounding box center [124, 97] width 49 height 25
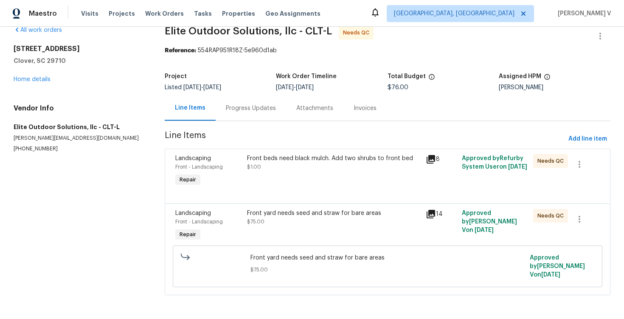
scroll to position [15, 0]
click at [245, 116] on div "Progress Updates" at bounding box center [251, 108] width 71 height 25
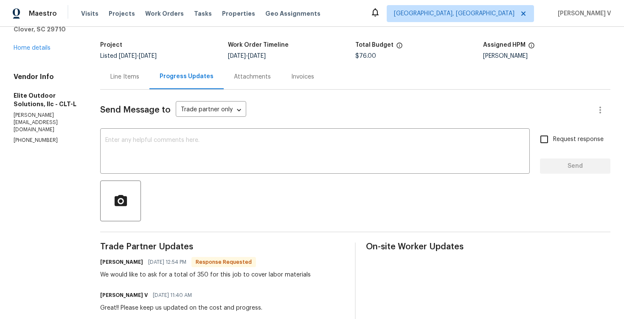
click at [135, 89] on div "Line Items" at bounding box center [124, 76] width 49 height 25
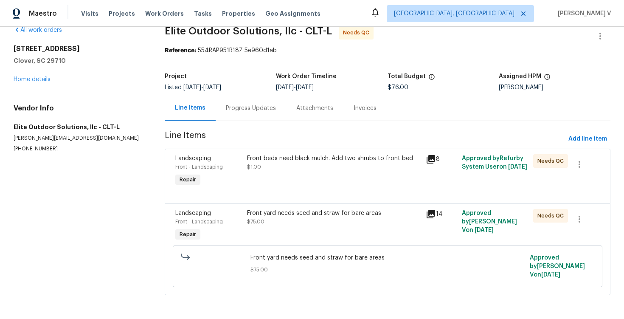
scroll to position [15, 0]
click at [270, 160] on div "Front beds need black mulch. Add two shrubs to front bed" at bounding box center [334, 158] width 174 height 8
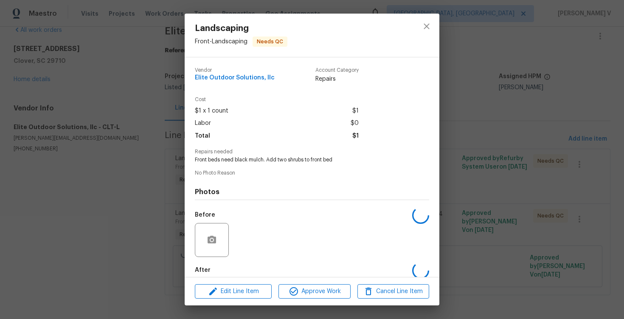
scroll to position [44, 0]
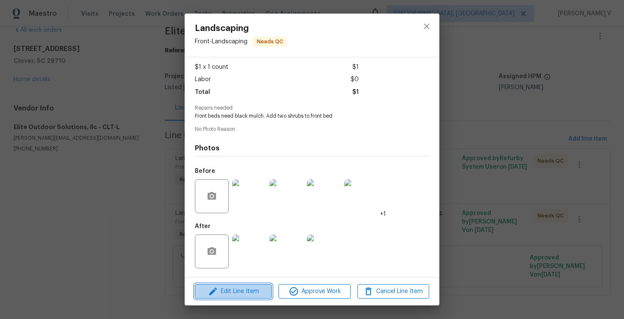
click at [217, 291] on icon "button" at bounding box center [213, 291] width 10 height 10
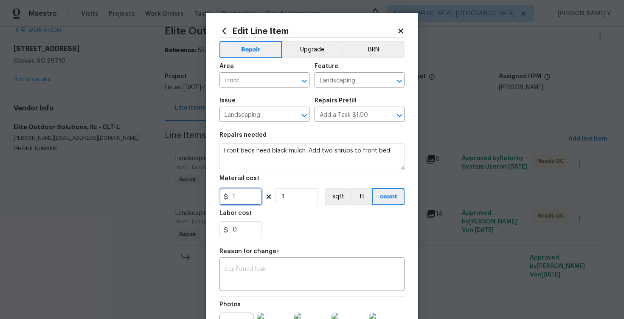
click at [246, 197] on input "1" at bounding box center [241, 196] width 42 height 17
type input "150"
click at [129, 118] on body "Maestro Visits Projects Work Orders Tasks Properties Geo Assignments Albuquerqu…" at bounding box center [312, 159] width 624 height 319
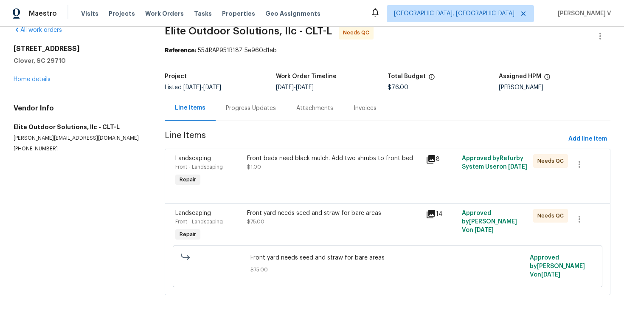
click at [259, 104] on div "Progress Updates" at bounding box center [251, 108] width 50 height 8
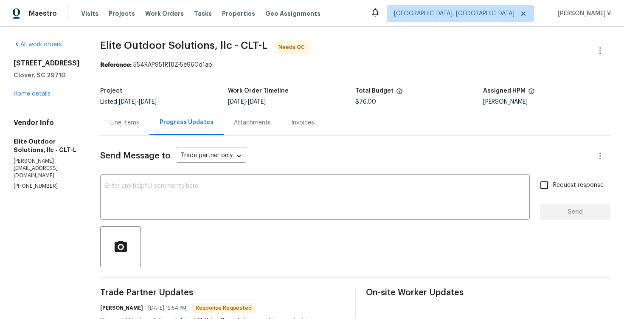
click at [135, 124] on div "Line Items" at bounding box center [124, 122] width 49 height 25
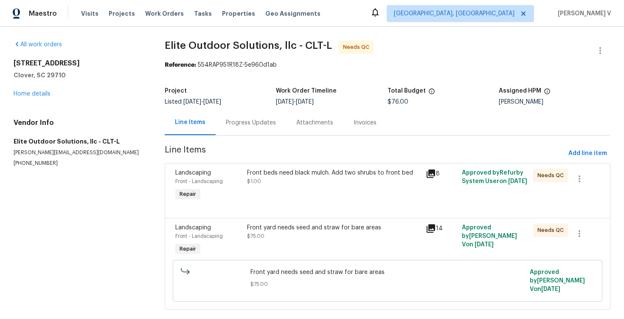
click at [278, 176] on div "Front beds need black mulch. Add two shrubs to front bed" at bounding box center [334, 173] width 174 height 8
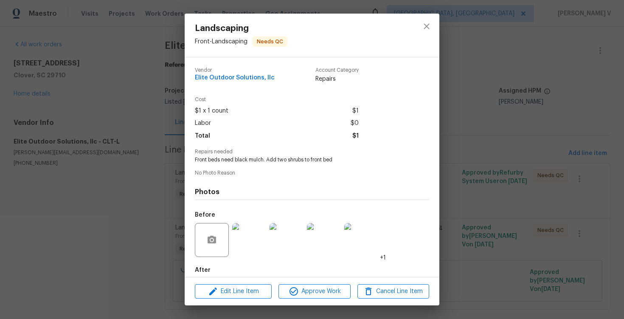
click at [284, 164] on div "Vendor Elite Outdoor Solutions, llc Account Category Repairs Cost $1 x 1 count …" at bounding box center [312, 189] width 234 height 257
copy span "Front beds need black mulch. Add two shrubs to front bed"
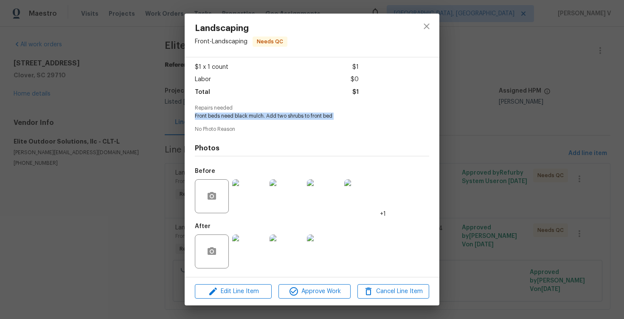
click at [493, 175] on div "Landscaping Front - Landscaping Needs QC Vendor Elite Outdoor Solutions, llc Ac…" at bounding box center [312, 159] width 624 height 319
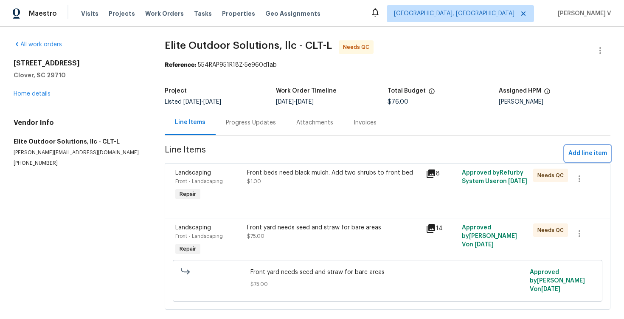
click at [598, 159] on button "Add line item" at bounding box center [587, 154] width 45 height 16
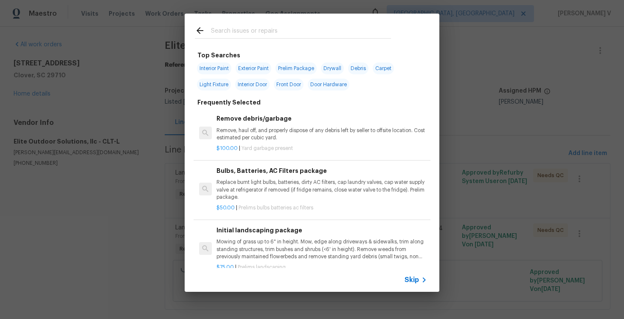
click at [404, 280] on div "Skip" at bounding box center [312, 280] width 255 height 24
click at [409, 280] on span "Skip" at bounding box center [412, 280] width 14 height 8
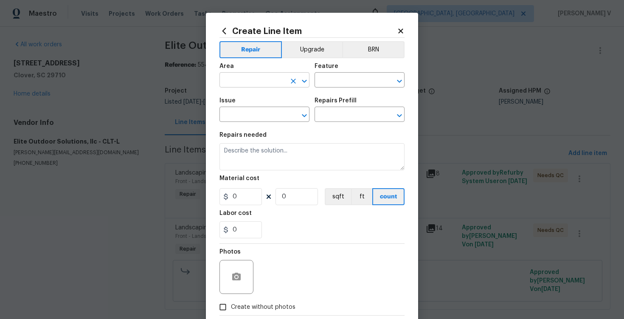
click at [273, 84] on input "text" at bounding box center [253, 80] width 66 height 13
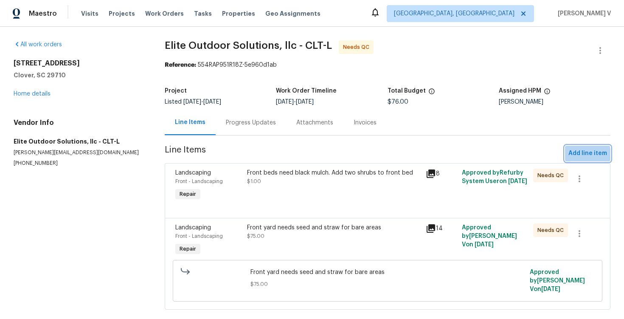
click at [577, 155] on span "Add line item" at bounding box center [588, 153] width 39 height 11
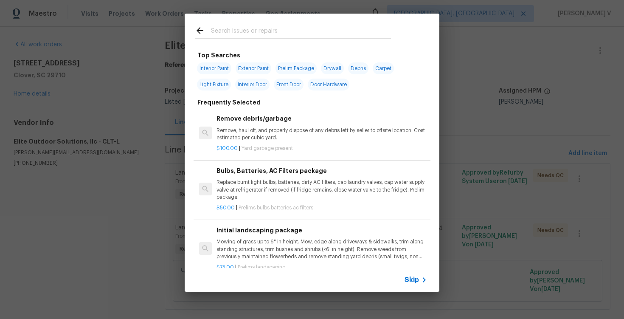
click at [422, 274] on div "Skip" at bounding box center [312, 280] width 255 height 24
click at [409, 276] on span "Skip" at bounding box center [412, 280] width 14 height 8
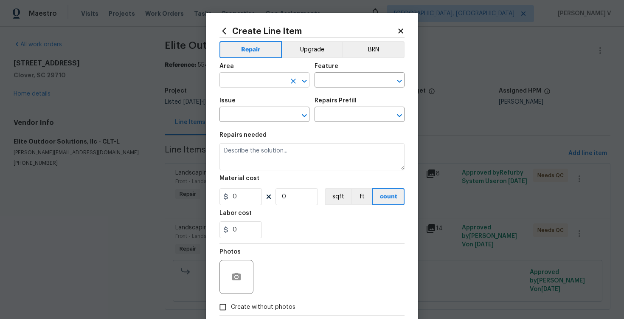
click at [270, 75] on input "text" at bounding box center [253, 80] width 66 height 13
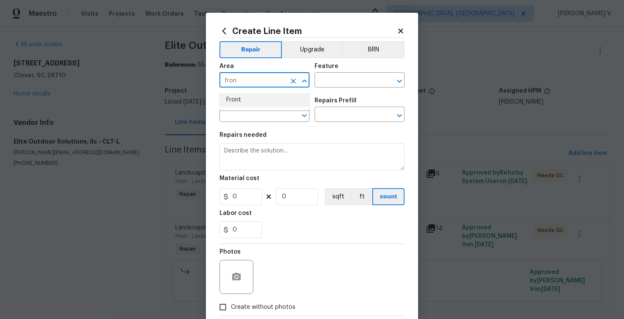
click at [272, 103] on li "Front" at bounding box center [265, 100] width 90 height 14
type input "Front"
click at [349, 77] on input "text" at bounding box center [348, 80] width 66 height 13
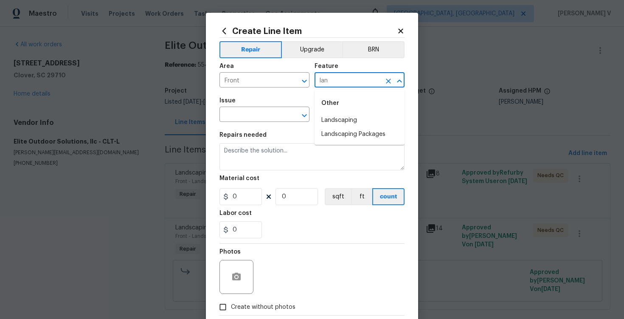
type input "land"
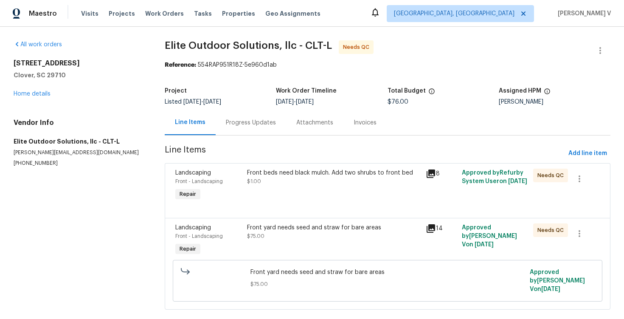
click at [275, 169] on div "Front beds need black mulch. Add two shrubs to front bed" at bounding box center [334, 173] width 174 height 8
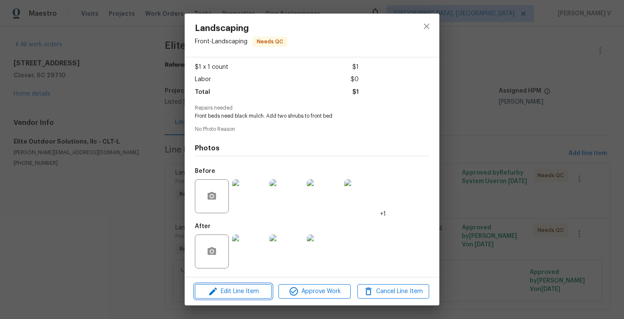
click at [237, 292] on span "Edit Line Item" at bounding box center [233, 291] width 72 height 11
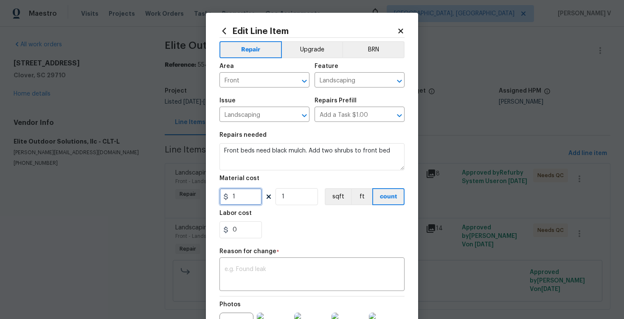
click at [245, 197] on input "1" at bounding box center [241, 196] width 42 height 17
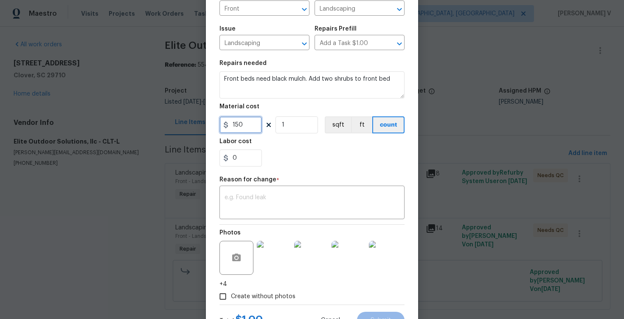
scroll to position [108, 0]
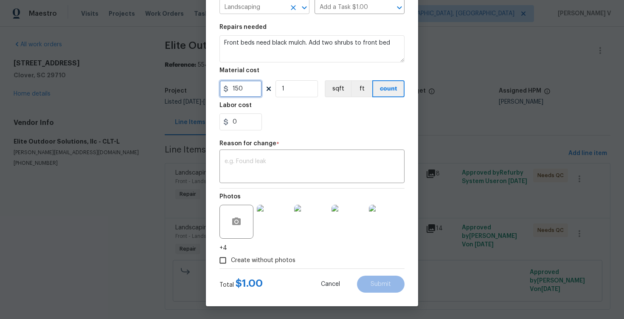
type input "150"
click at [272, 185] on div "Repair Upgrade BRN Area Front ​ Feature Landscaping ​ Issue Landscaping ​ Repai…" at bounding box center [312, 99] width 185 height 338
click at [284, 171] on textarea at bounding box center [312, 167] width 175 height 18
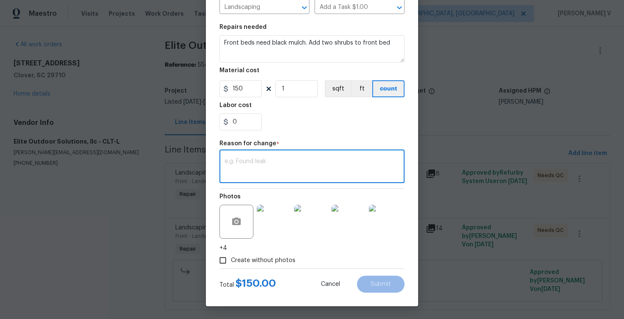
paste textarea "(DV) Updated per vendor’s final cost."
type textarea "(DV) Updated per vendor’s final cost."
click at [387, 285] on span "Submit" at bounding box center [381, 284] width 20 height 6
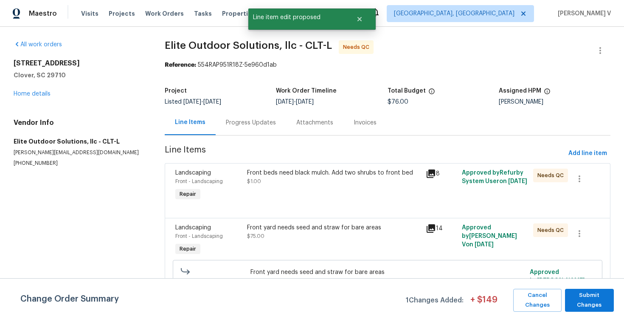
scroll to position [0, 0]
click at [584, 295] on span "Submit Changes" at bounding box center [590, 300] width 40 height 20
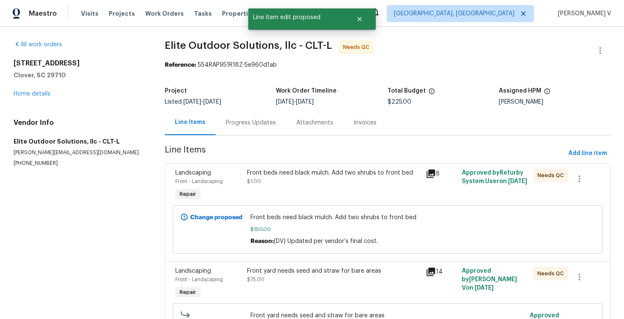
scroll to position [52, 0]
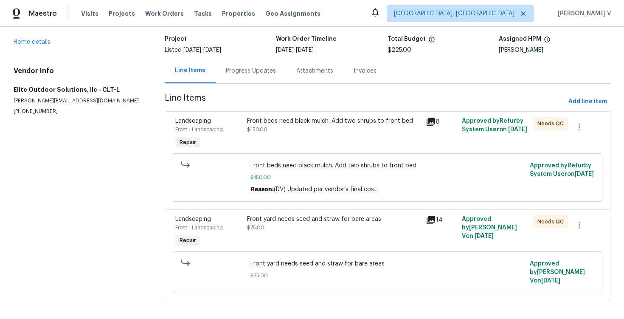
click at [235, 71] on div "Progress Updates" at bounding box center [251, 71] width 50 height 8
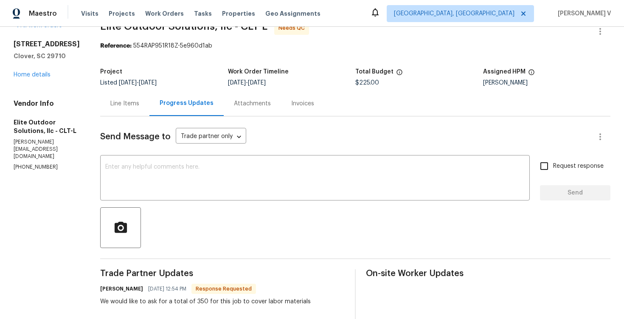
scroll to position [34, 0]
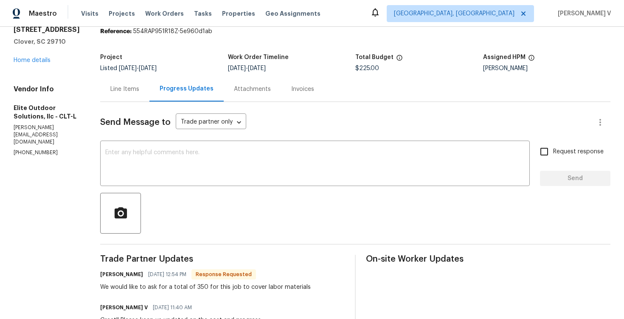
click at [136, 86] on div "Line Items" at bounding box center [124, 88] width 49 height 25
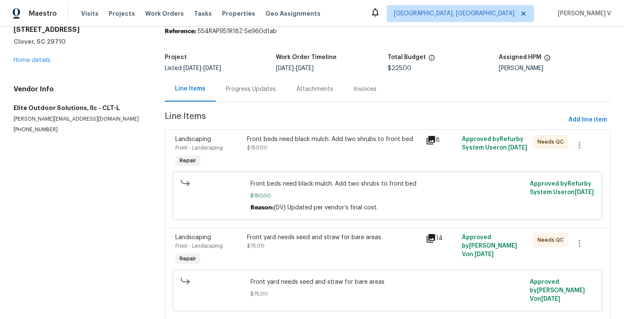
click at [284, 259] on div "Front yard needs seed and straw for bare areas $75.00" at bounding box center [334, 250] width 179 height 39
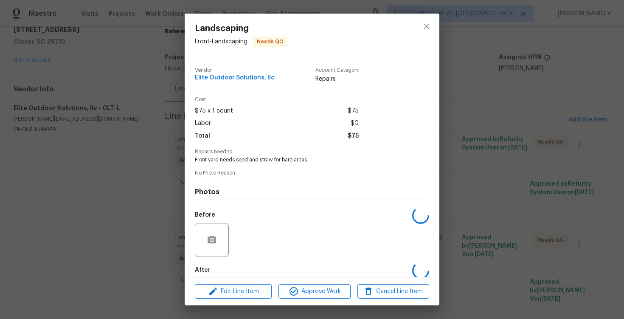
scroll to position [44, 0]
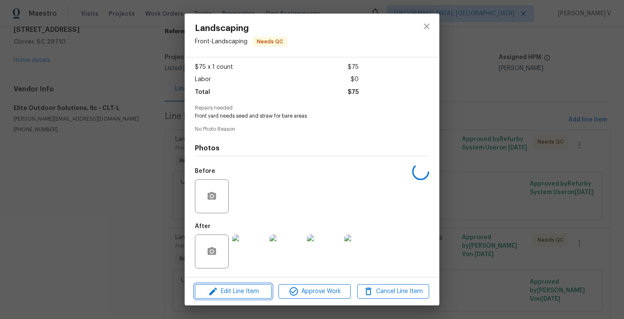
click at [234, 297] on button "Edit Line Item" at bounding box center [233, 291] width 77 height 15
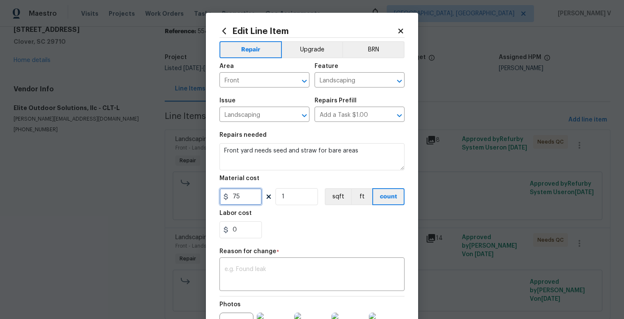
click at [243, 196] on input "75" at bounding box center [241, 196] width 42 height 17
type input "200"
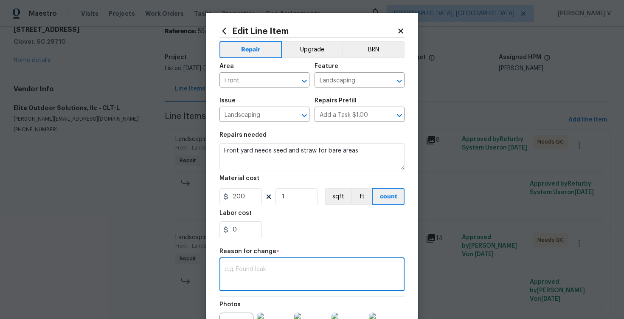
click at [269, 267] on textarea at bounding box center [312, 275] width 175 height 18
paste textarea "(DV) Updated per vendor’s final cost."
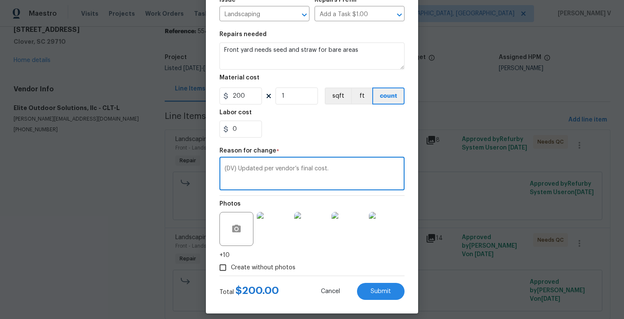
type textarea "(DV) Updated per vendor’s final cost."
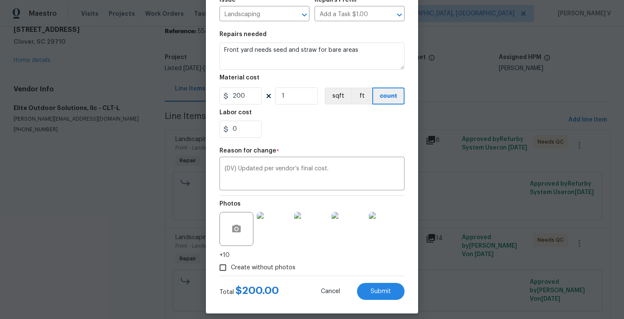
click at [380, 282] on div "Total $ 200.00 Cancel Submit" at bounding box center [312, 288] width 185 height 24
click at [381, 291] on span "Submit" at bounding box center [381, 291] width 20 height 6
type input "75"
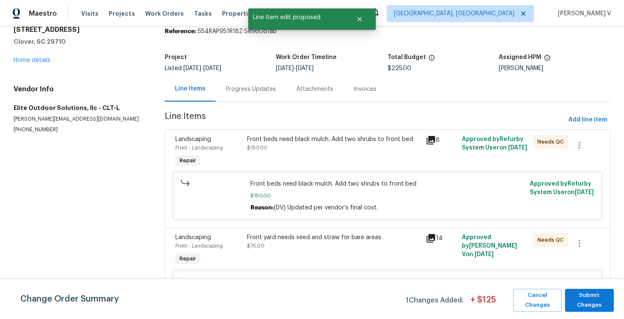
scroll to position [0, 0]
click at [593, 304] on span "Submit Changes" at bounding box center [590, 300] width 40 height 20
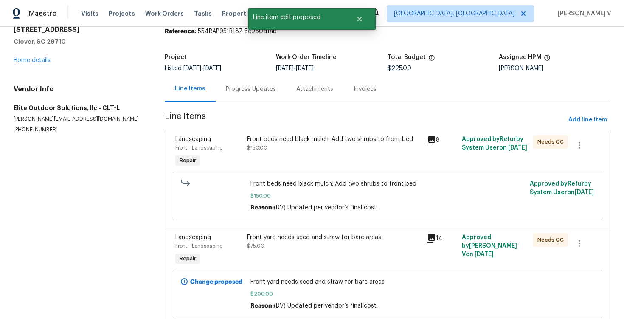
click at [238, 94] on div "Progress Updates" at bounding box center [251, 88] width 71 height 25
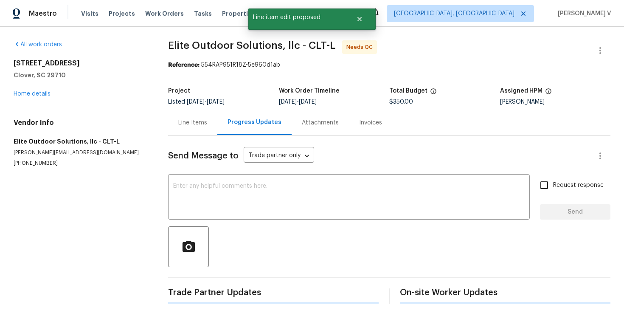
click at [187, 122] on div "Line Items" at bounding box center [192, 122] width 29 height 8
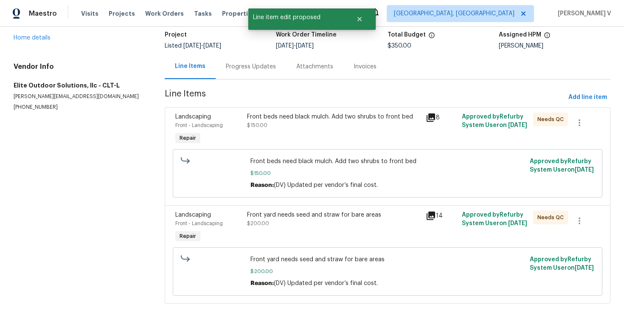
scroll to position [65, 0]
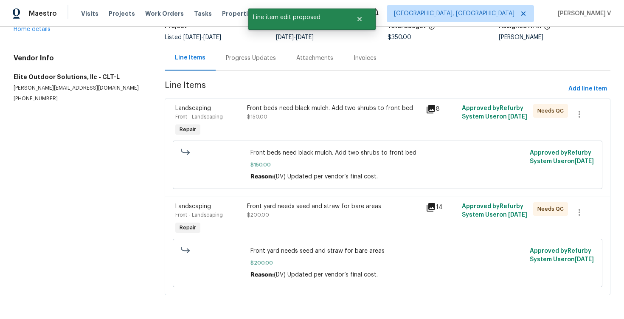
click at [256, 65] on div "Progress Updates" at bounding box center [251, 57] width 71 height 25
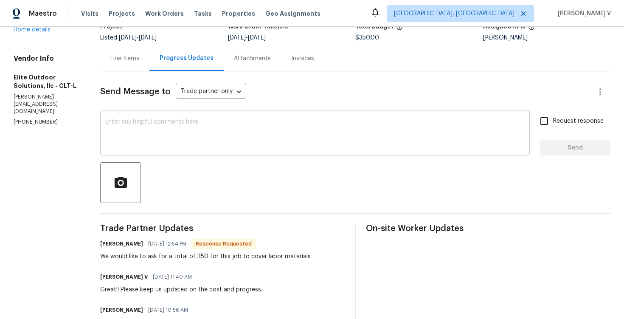
click at [147, 155] on div "x ​" at bounding box center [315, 133] width 430 height 43
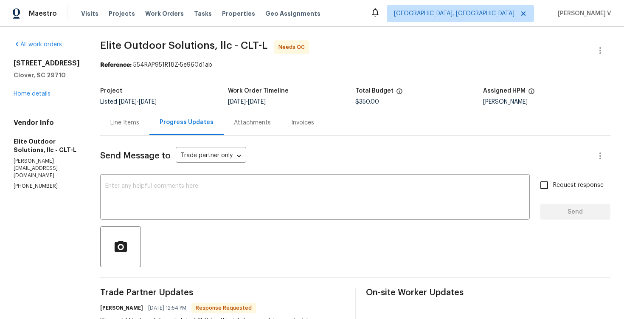
click at [141, 126] on div "Line Items" at bounding box center [124, 122] width 49 height 25
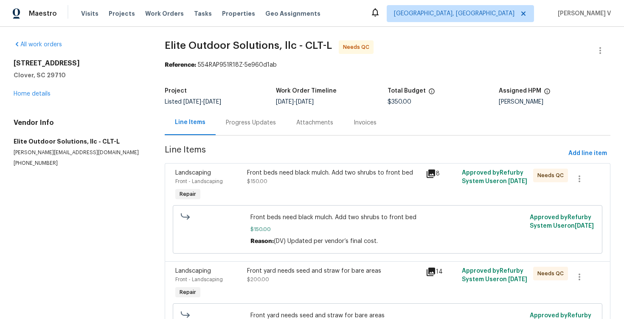
click at [259, 197] on div "Front beds need black mulch. Add two shrubs to front bed $150.00" at bounding box center [334, 185] width 179 height 39
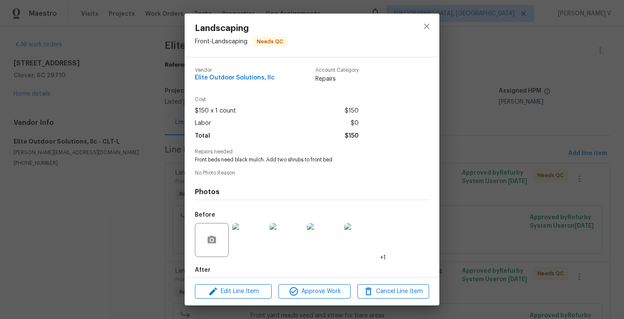
scroll to position [44, 0]
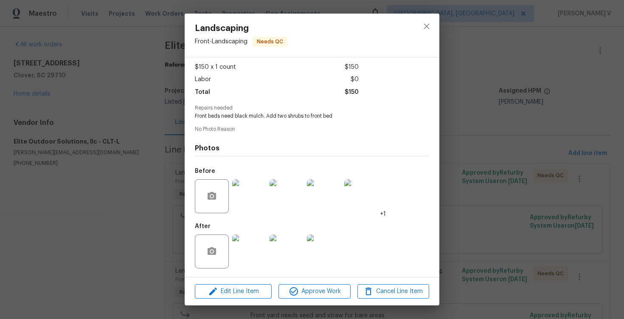
click at [256, 245] on img at bounding box center [249, 251] width 34 height 34
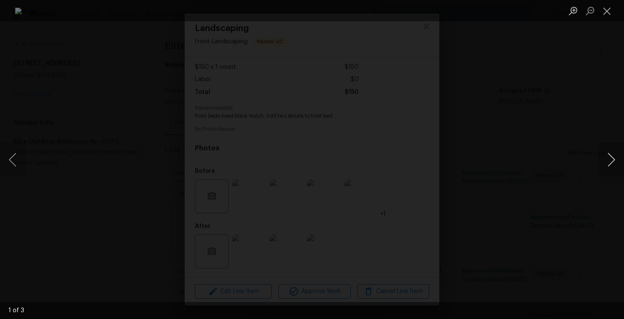
click at [610, 159] on button "Next image" at bounding box center [611, 160] width 25 height 34
click at [589, 102] on div "Lightbox" at bounding box center [312, 159] width 624 height 319
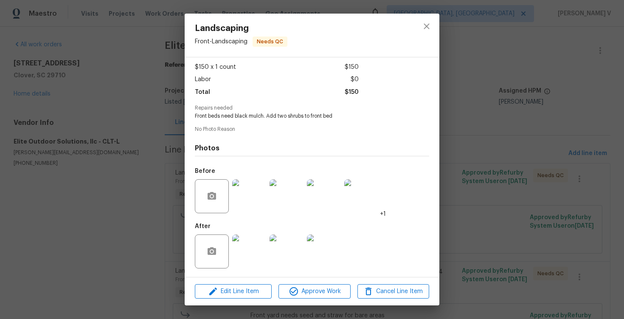
click at [255, 203] on img at bounding box center [249, 196] width 34 height 34
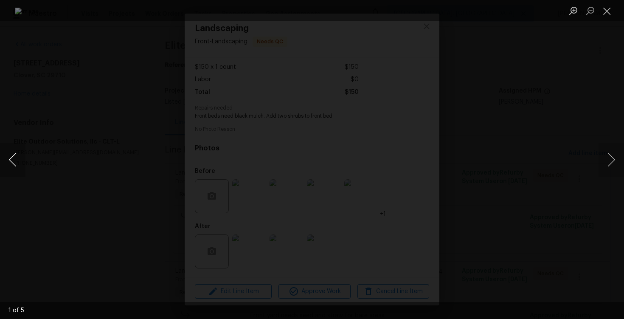
click at [8, 156] on button "Previous image" at bounding box center [12, 160] width 25 height 34
click at [81, 123] on div "Lightbox" at bounding box center [312, 159] width 624 height 319
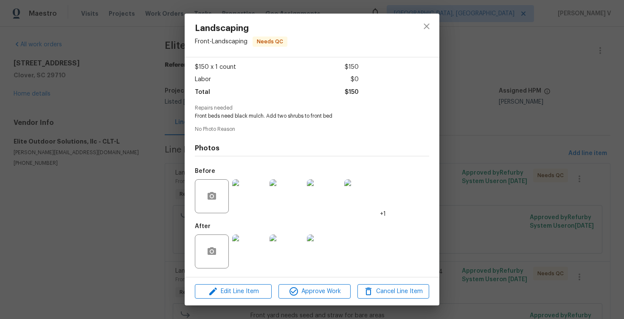
click at [450, 138] on div "Landscaping Front - Landscaping Needs QC Vendor Elite Outdoor Solutions, llc Ac…" at bounding box center [312, 159] width 624 height 319
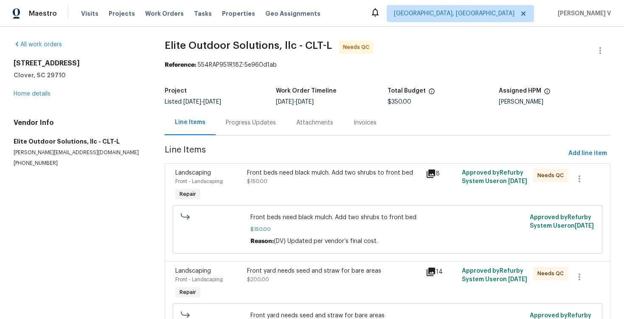
scroll to position [65, 0]
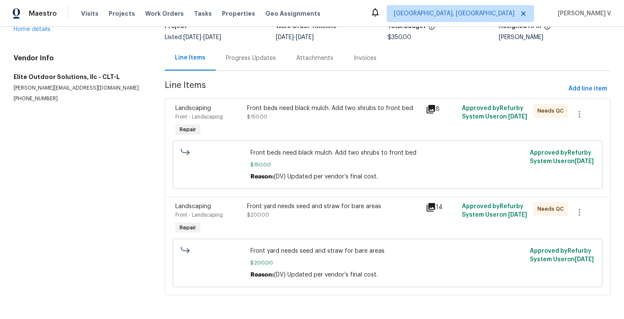
click at [323, 209] on div "Front yard needs seed and straw for bare areas" at bounding box center [334, 206] width 174 height 8
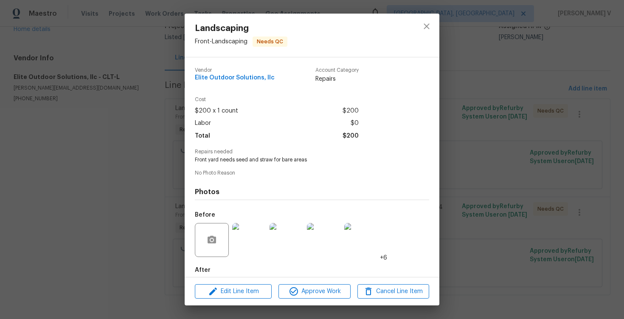
scroll to position [44, 0]
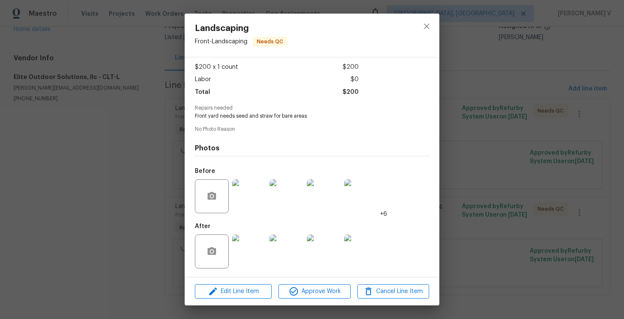
click at [258, 251] on img at bounding box center [249, 251] width 34 height 34
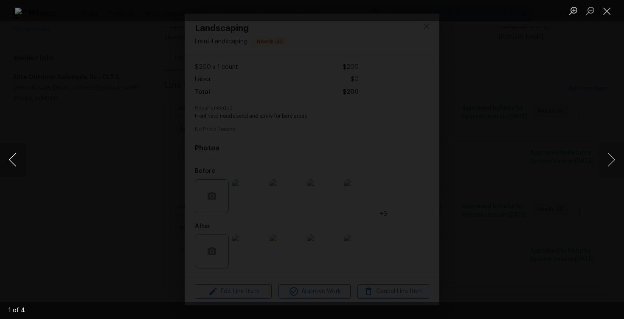
click at [18, 157] on button "Previous image" at bounding box center [12, 160] width 25 height 34
click at [50, 121] on div "Lightbox" at bounding box center [312, 159] width 624 height 319
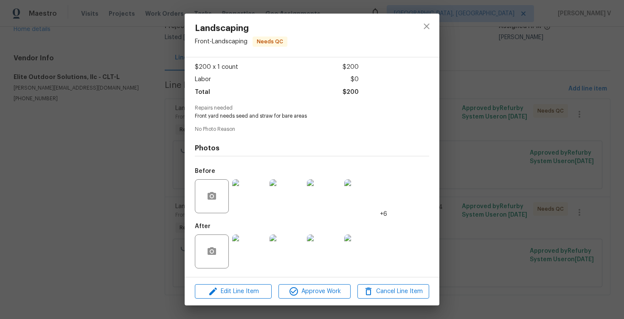
click at [159, 193] on div "Landscaping Front - Landscaping Needs QC Vendor Elite Outdoor Solutions, llc Ac…" at bounding box center [312, 159] width 624 height 319
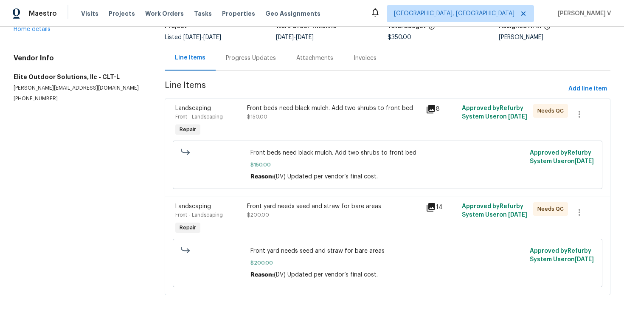
scroll to position [0, 0]
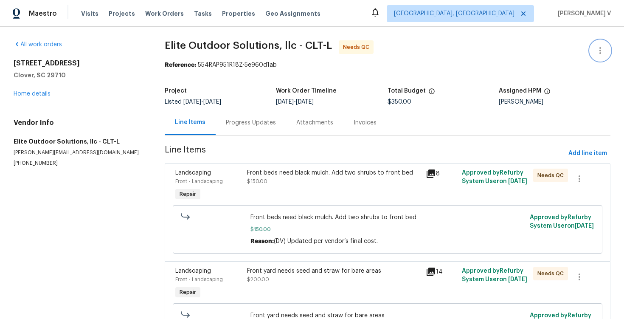
click at [595, 49] on icon "button" at bounding box center [600, 50] width 10 height 10
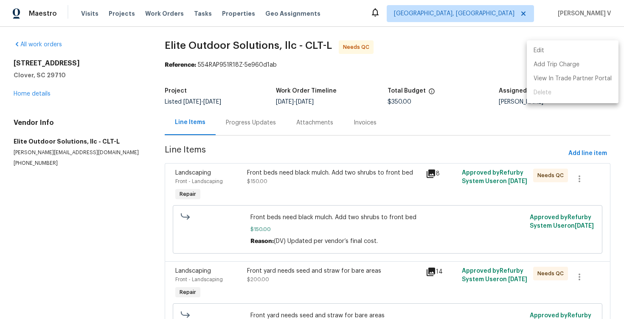
click at [595, 49] on li "Edit" at bounding box center [573, 51] width 92 height 14
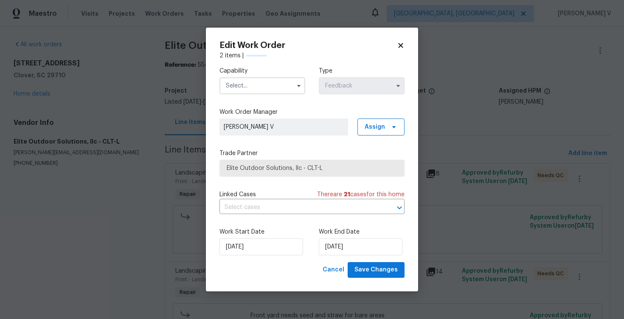
click at [296, 80] on span at bounding box center [299, 85] width 13 height 13
click at [282, 86] on input "text" at bounding box center [263, 85] width 86 height 17
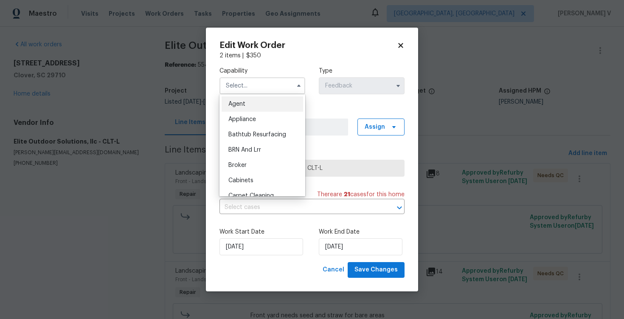
click at [258, 97] on div "Agent" at bounding box center [263, 103] width 82 height 15
type input "Agent"
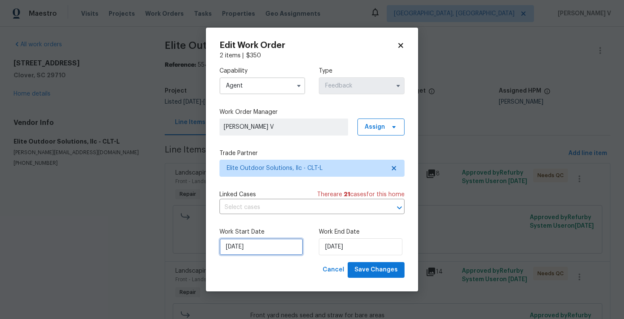
click at [269, 247] on input "07/10/2025" at bounding box center [262, 246] width 84 height 17
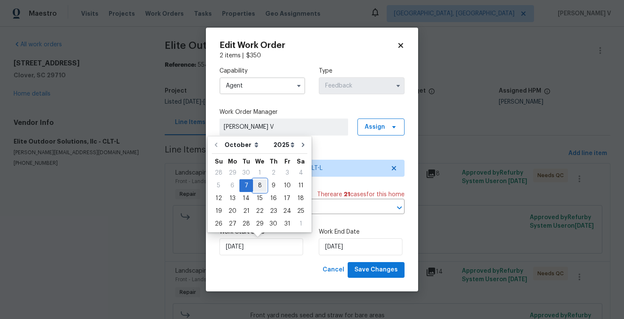
click at [261, 182] on div "8" at bounding box center [260, 186] width 14 height 12
type input "08/10/2025"
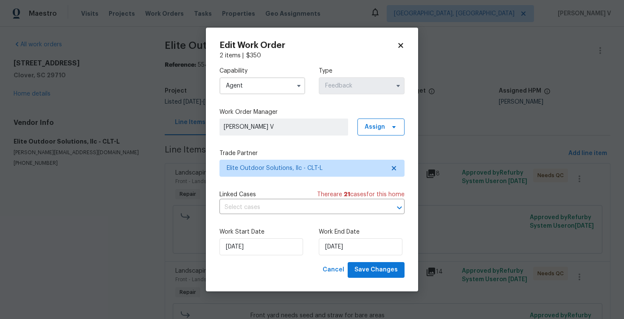
click at [337, 237] on div "Work End Date 09/10/2025" at bounding box center [362, 242] width 86 height 28
click at [338, 251] on input "09/10/2025" at bounding box center [361, 246] width 84 height 17
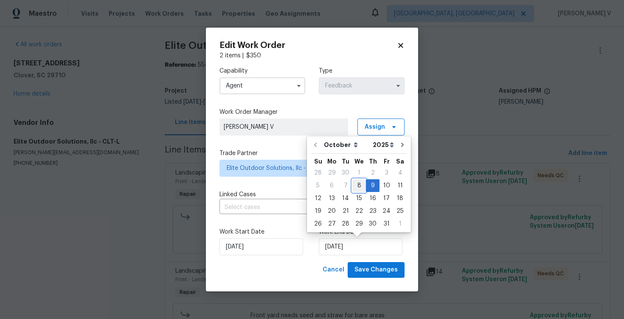
click at [354, 186] on div "8" at bounding box center [360, 186] width 14 height 12
type input "08/10/2025"
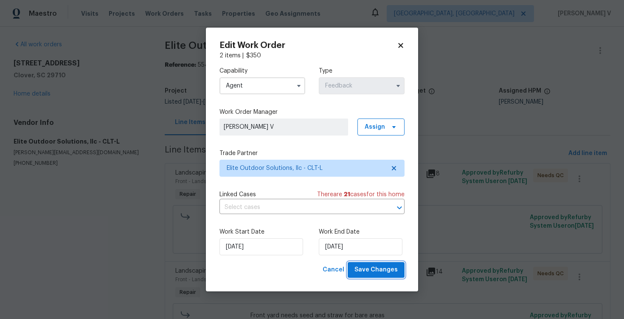
click at [371, 268] on span "Save Changes" at bounding box center [376, 270] width 43 height 11
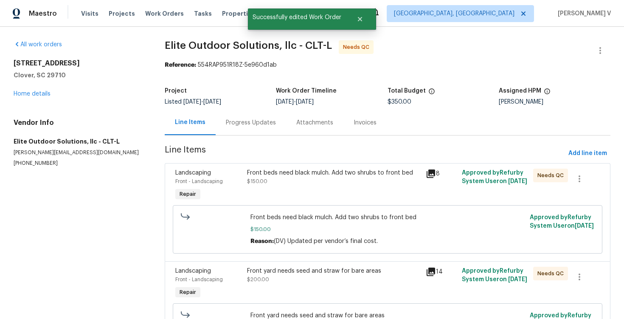
click at [242, 118] on div "Progress Updates" at bounding box center [251, 122] width 50 height 8
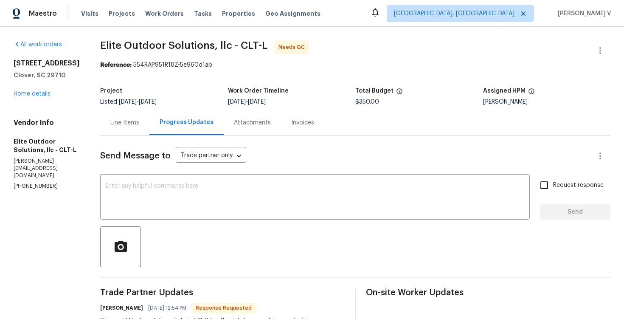
click at [128, 122] on div "Line Items" at bounding box center [124, 122] width 29 height 8
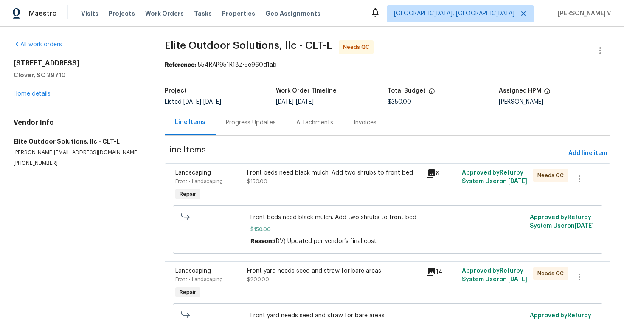
click at [262, 184] on div "Front beds need black mulch. Add two shrubs to front bed $150.00" at bounding box center [334, 177] width 174 height 17
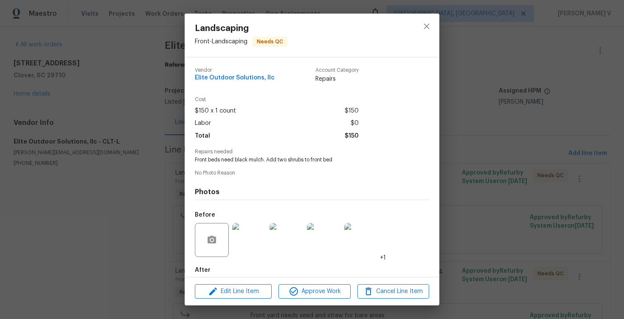
scroll to position [44, 0]
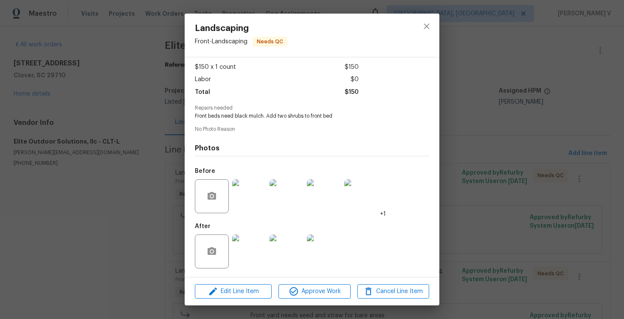
click at [254, 243] on img at bounding box center [249, 251] width 34 height 34
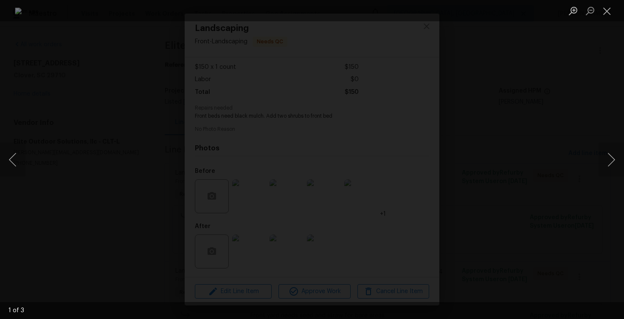
click at [42, 94] on div "Lightbox" at bounding box center [312, 159] width 624 height 319
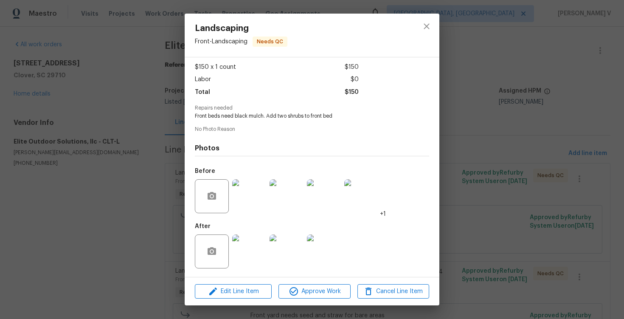
click at [247, 190] on img at bounding box center [249, 196] width 34 height 34
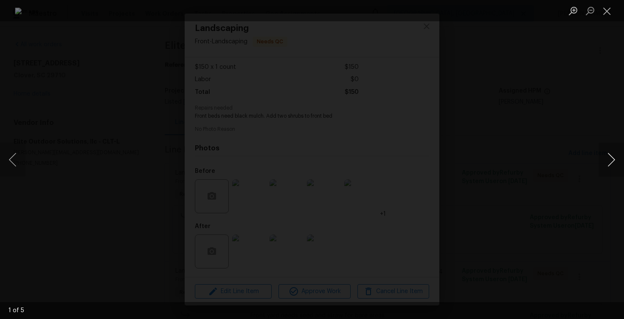
click at [616, 164] on button "Next image" at bounding box center [611, 160] width 25 height 34
click at [531, 147] on div "Lightbox" at bounding box center [312, 159] width 624 height 319
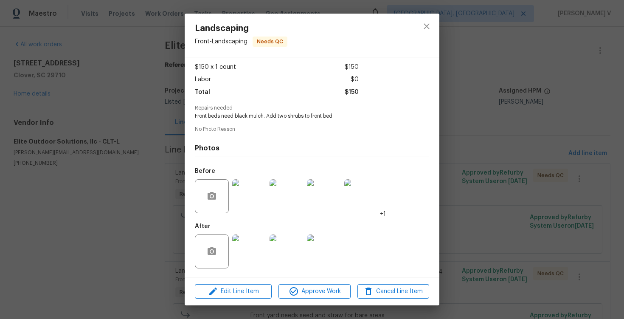
click at [236, 245] on img at bounding box center [249, 251] width 34 height 34
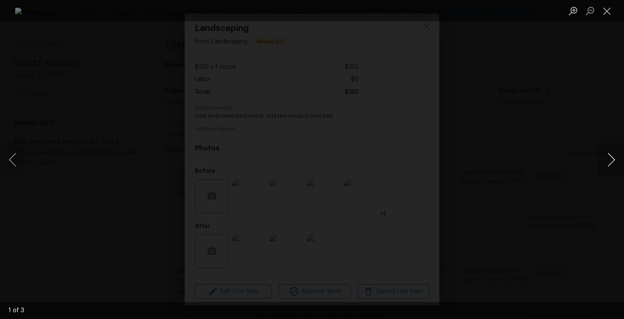
click at [614, 154] on button "Next image" at bounding box center [611, 160] width 25 height 34
click at [612, 160] on button "Next image" at bounding box center [611, 160] width 25 height 34
click at [593, 107] on div "Lightbox" at bounding box center [312, 159] width 624 height 319
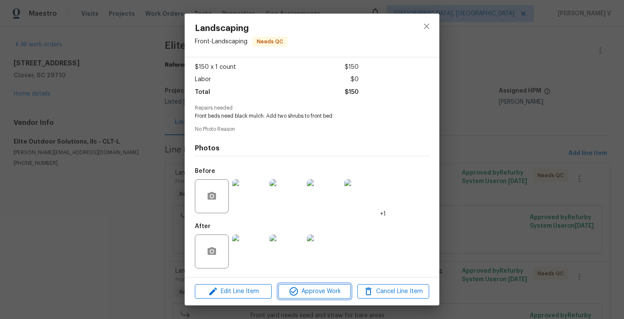
click at [305, 296] on span "Approve Work" at bounding box center [314, 291] width 67 height 11
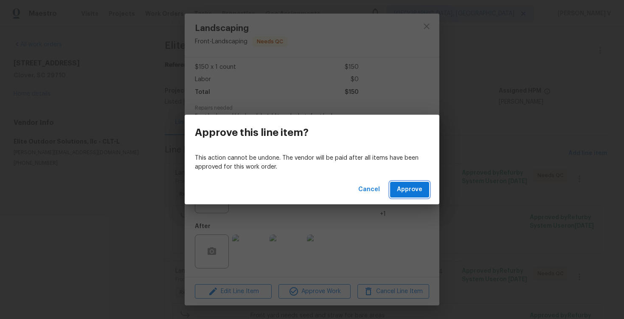
click at [416, 190] on span "Approve" at bounding box center [409, 189] width 25 height 11
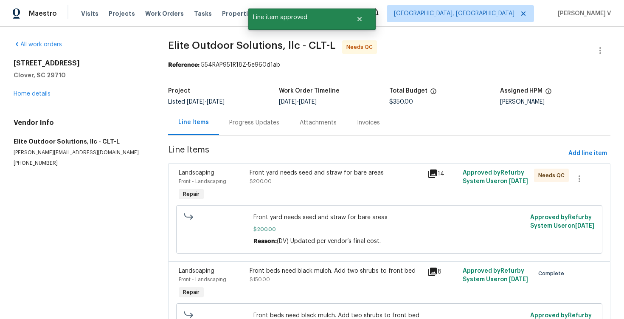
click at [325, 184] on div "Front yard needs seed and straw for bare areas $200.00" at bounding box center [336, 177] width 172 height 17
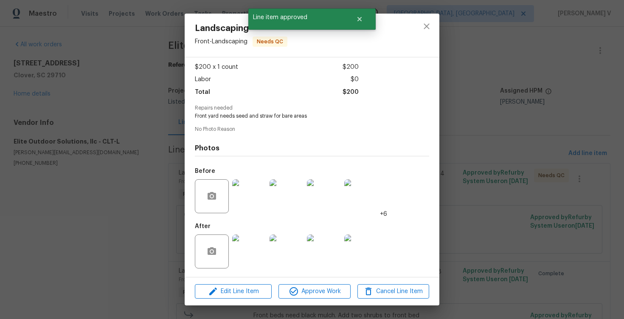
click at [288, 203] on img at bounding box center [287, 196] width 34 height 34
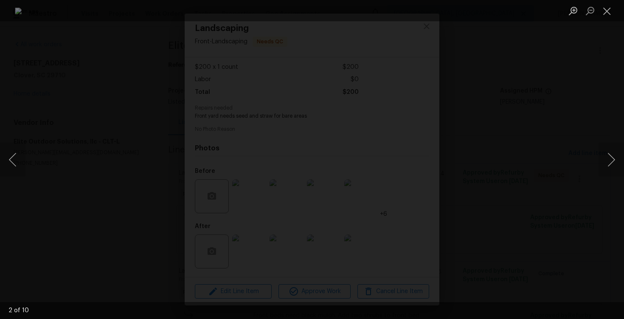
click at [522, 76] on div "Lightbox" at bounding box center [312, 159] width 624 height 319
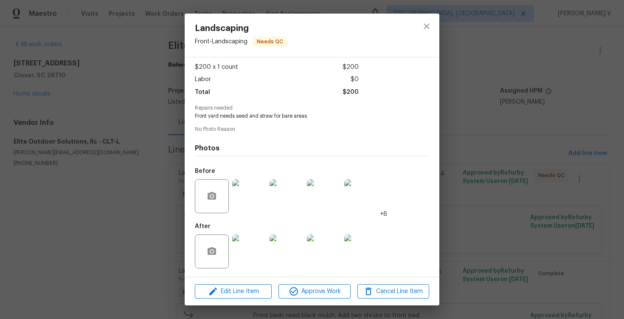
click at [250, 240] on img at bounding box center [249, 251] width 34 height 34
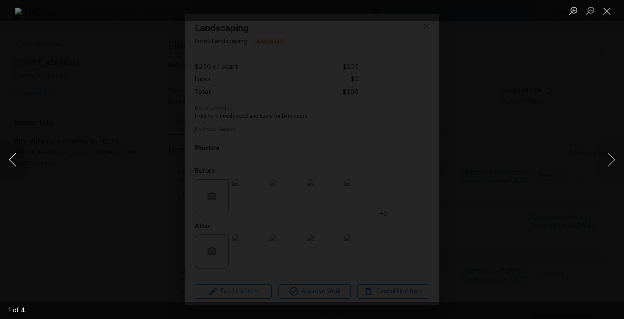
click at [11, 157] on button "Previous image" at bounding box center [12, 160] width 25 height 34
click at [85, 104] on div "Lightbox" at bounding box center [312, 159] width 624 height 319
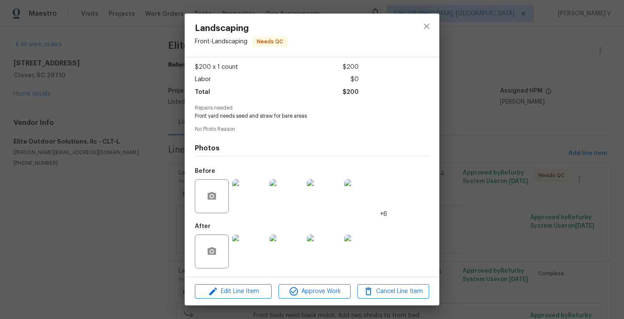
click at [259, 255] on img at bounding box center [249, 251] width 34 height 34
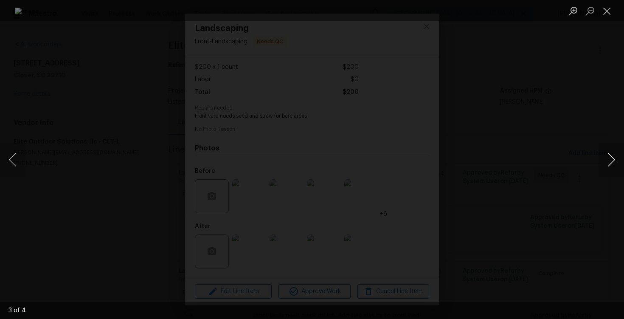
click at [610, 155] on button "Next image" at bounding box center [611, 160] width 25 height 34
click at [610, 156] on button "Next image" at bounding box center [611, 160] width 25 height 34
click at [609, 156] on button "Next image" at bounding box center [611, 160] width 25 height 34
click at [595, 86] on div "Lightbox" at bounding box center [312, 159] width 624 height 319
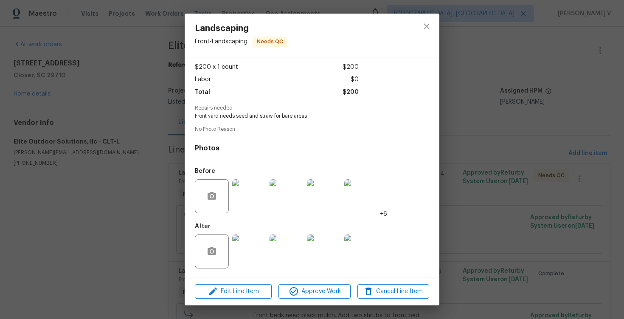
click at [595, 86] on div "Landscaping Front - Landscaping Needs QC Vendor Elite Outdoor Solutions, llc Ac…" at bounding box center [312, 159] width 624 height 319
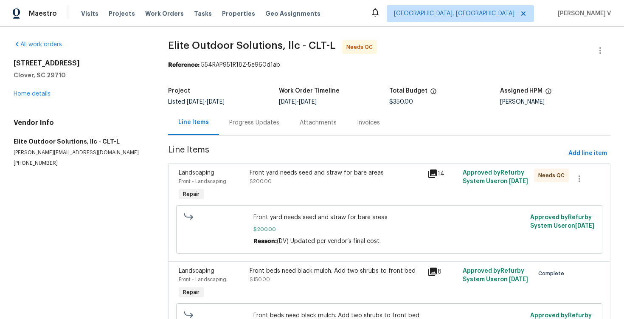
click at [249, 129] on div "Progress Updates" at bounding box center [254, 122] width 71 height 25
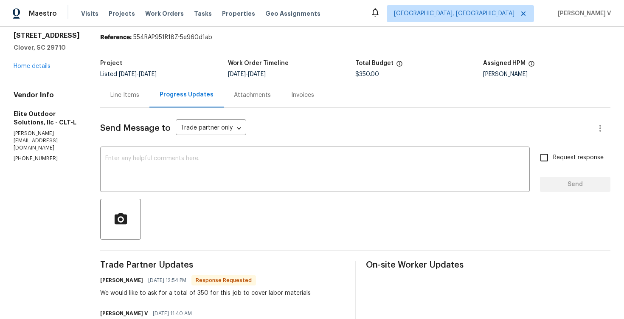
scroll to position [22, 0]
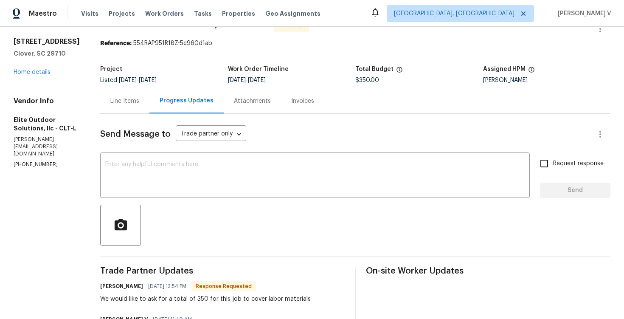
click at [137, 82] on span "10/7/2025" at bounding box center [128, 80] width 18 height 6
click at [132, 99] on div "Line Items" at bounding box center [124, 101] width 29 height 8
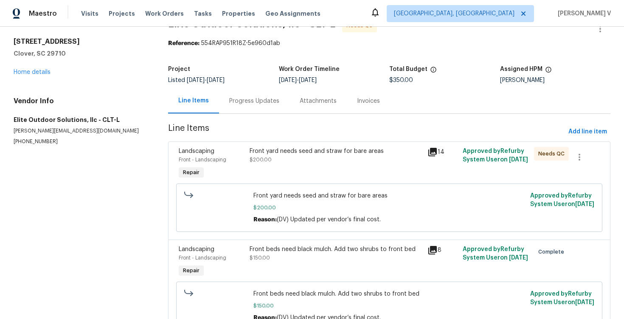
click at [245, 169] on div "Landscaping Front - Landscaping Repair" at bounding box center [211, 163] width 71 height 39
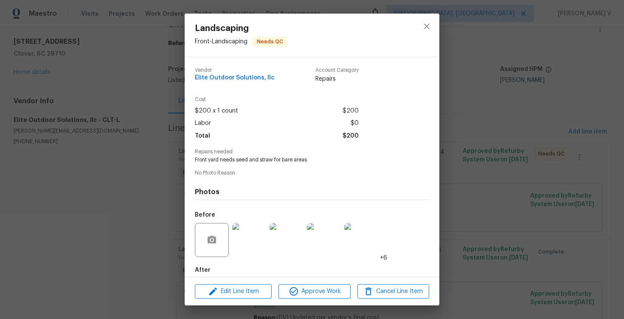
scroll to position [44, 0]
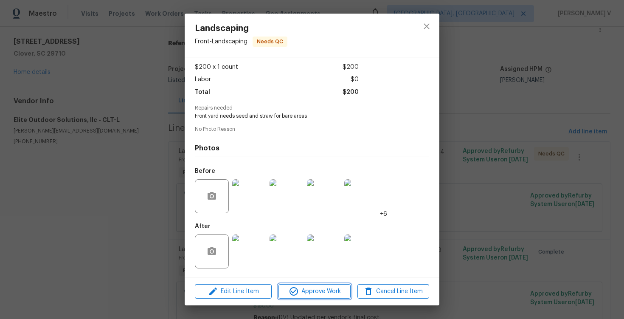
click at [310, 298] on button "Approve Work" at bounding box center [315, 291] width 72 height 15
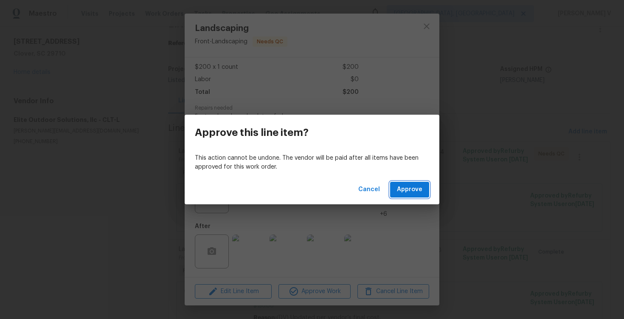
click at [403, 188] on span "Approve" at bounding box center [409, 189] width 25 height 11
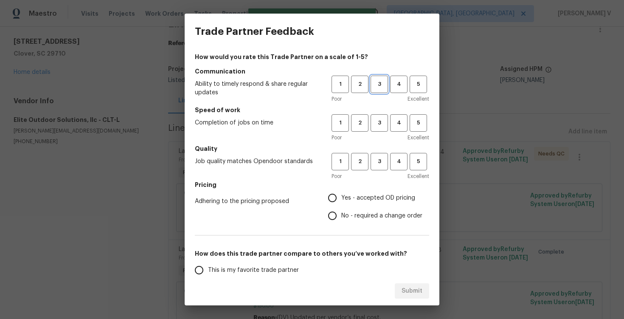
click at [379, 87] on span "3" at bounding box center [380, 84] width 16 height 10
click at [382, 115] on button "3" at bounding box center [379, 122] width 17 height 17
click at [379, 163] on span "3" at bounding box center [380, 162] width 16 height 10
click at [333, 216] on input "No - required a change order" at bounding box center [333, 216] width 18 height 18
radio input "true"
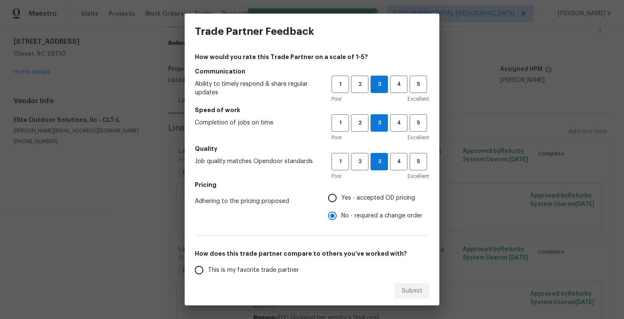
scroll to position [70, 0]
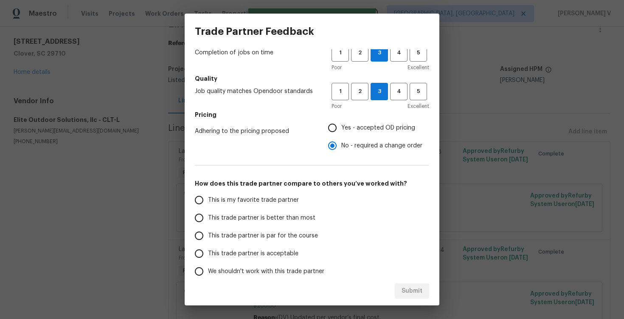
click at [302, 227] on label "This trade partner is par for the course" at bounding box center [257, 236] width 134 height 18
click at [208, 227] on input "This trade partner is par for the course" at bounding box center [199, 236] width 18 height 18
radio input "false"
click at [316, 219] on label "This trade partner is better than most" at bounding box center [257, 218] width 134 height 18
click at [208, 219] on input "This trade partner is better than most" at bounding box center [199, 218] width 18 height 18
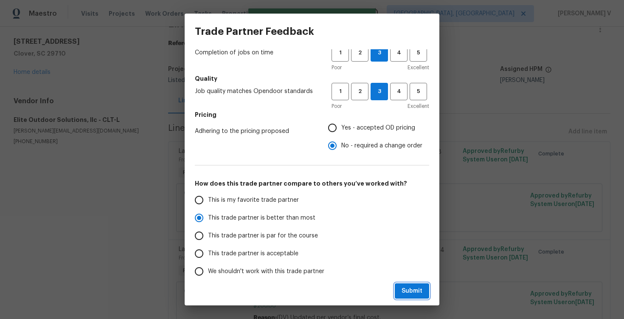
click at [417, 287] on span "Submit" at bounding box center [412, 291] width 21 height 11
radio input "true"
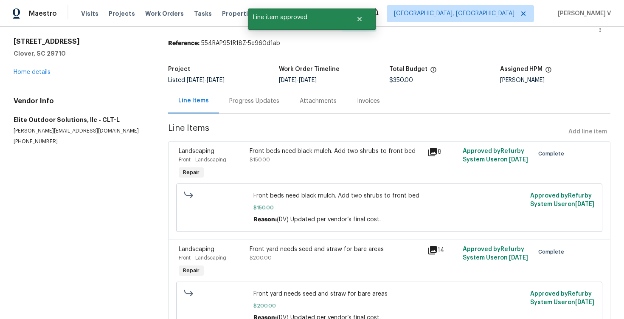
click at [228, 69] on div "Project" at bounding box center [223, 71] width 111 height 11
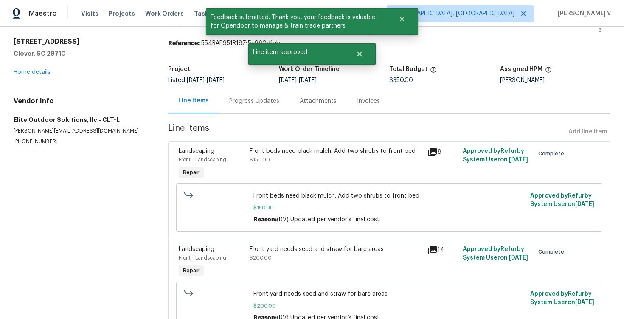
click at [235, 90] on div "Progress Updates" at bounding box center [254, 100] width 71 height 25
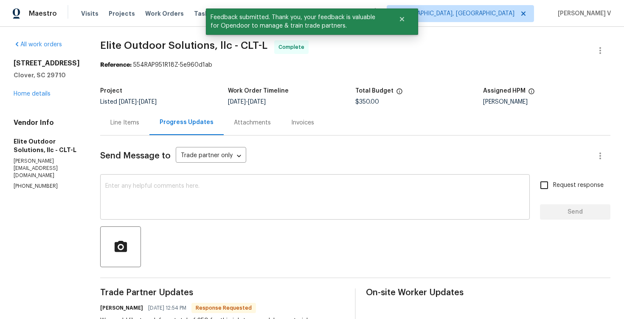
click at [193, 188] on textarea at bounding box center [315, 198] width 420 height 30
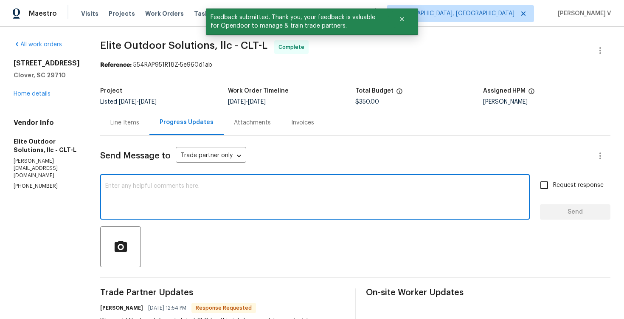
type textarea "v"
paste textarea "Hey, we have updated the cost to $ and the work order has been approved. Thanks…"
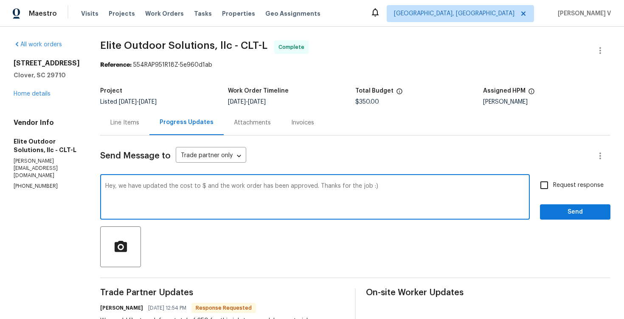
drag, startPoint x: 333, startPoint y: 188, endPoint x: 518, endPoint y: 189, distance: 184.7
click at [518, 189] on textarea "Hey, we have updated the cost to $ and the work order has been approved. Thanks…" at bounding box center [315, 198] width 420 height 30
click at [198, 187] on textarea "Hey, we have updated the cost to $ and the work order has been approved. Thanks" at bounding box center [315, 198] width 420 height 30
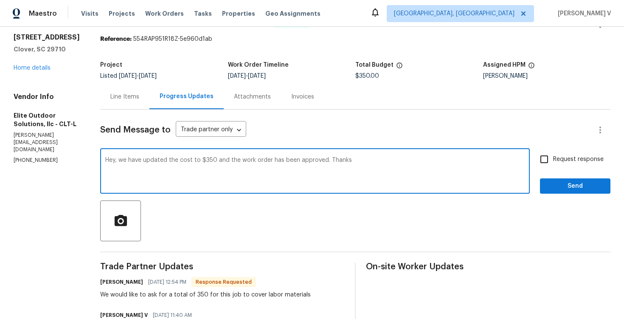
scroll to position [54, 0]
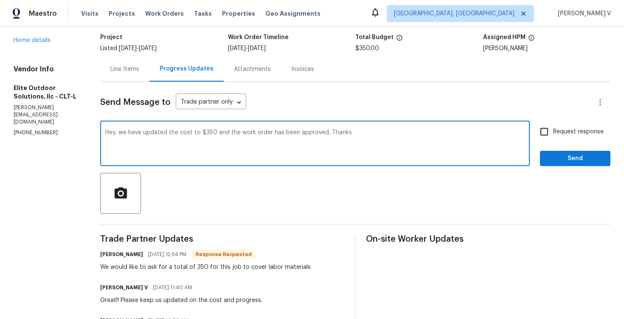
type textarea "Hey, we have updated the cost to $350 and the work order has been approved. Tha…"
click at [558, 161] on span "Send" at bounding box center [575, 158] width 57 height 11
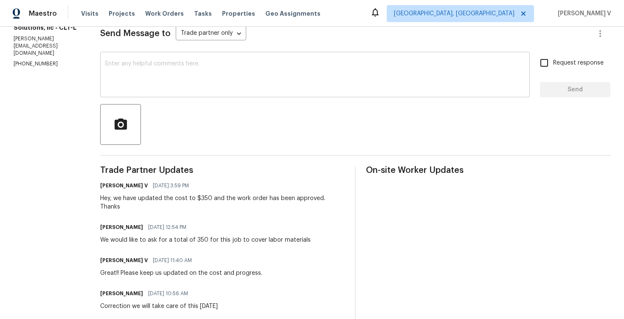
scroll to position [0, 0]
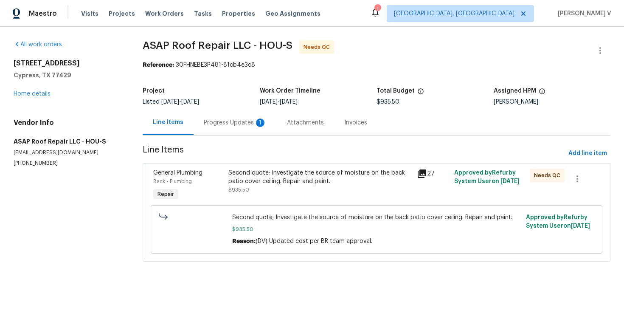
click at [230, 138] on section "ASAP Roof Repair LLC - HOU-S Needs QC Reference: 30FHNEBE3P481-81cb4e3c8 Projec…" at bounding box center [377, 155] width 468 height 231
click at [232, 133] on div "Progress Updates 1" at bounding box center [235, 122] width 83 height 25
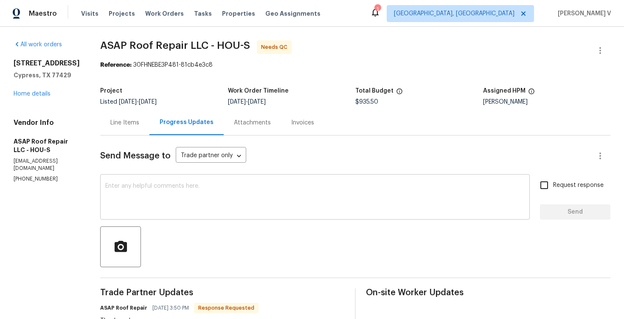
click at [240, 190] on textarea at bounding box center [315, 198] width 420 height 30
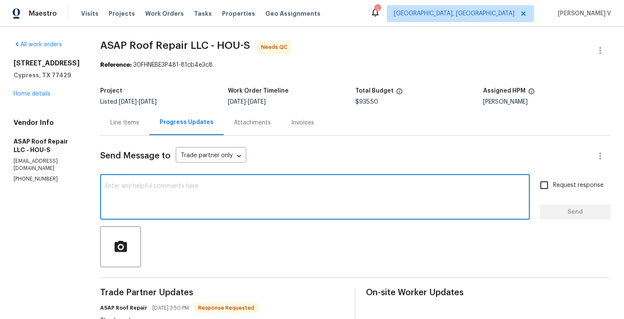
paste textarea "Could you please review the pricing and let us know if you can do any better on…"
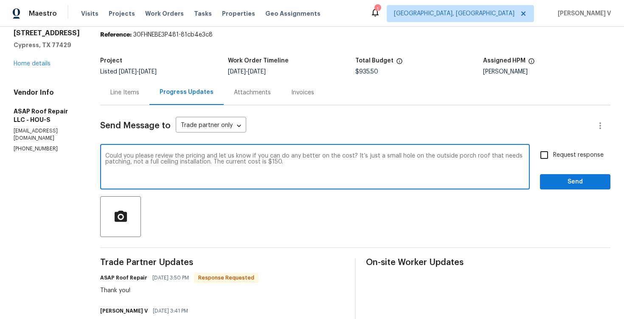
scroll to position [37, 0]
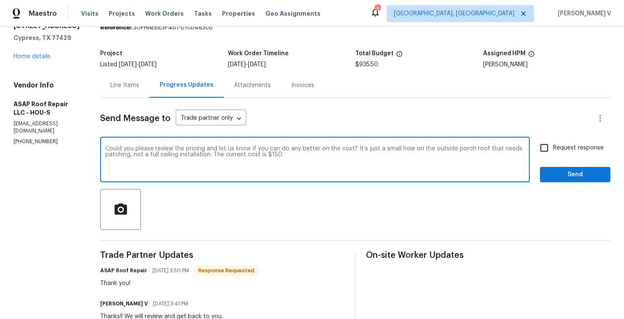
click at [519, 147] on textarea "Could you please review the pricing and let us know if you can do any better on…" at bounding box center [315, 161] width 420 height 30
type textarea "Could you please review the pricing and let us know if you can do any better on…"
click at [533, 150] on div "Could you please review the pricing and let us know if you can do any better on…" at bounding box center [355, 160] width 510 height 43
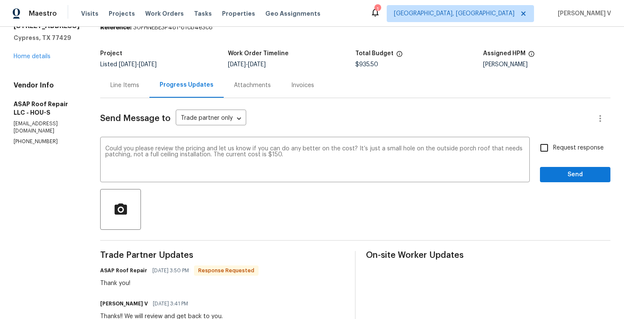
click at [541, 149] on input "Request response" at bounding box center [545, 148] width 18 height 18
checkbox input "true"
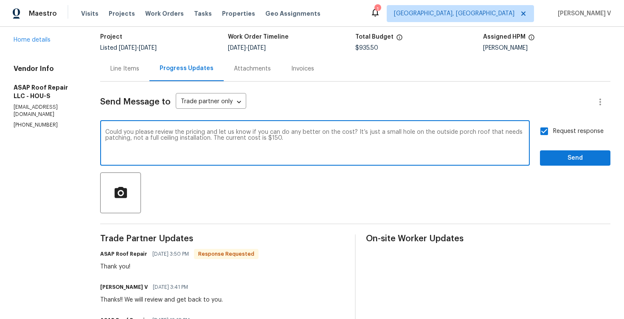
drag, startPoint x: 352, startPoint y: 132, endPoint x: 367, endPoint y: 150, distance: 24.1
click at [367, 150] on textarea "Could you please review the pricing and let us know if you can do any better on…" at bounding box center [315, 144] width 420 height 30
paste textarea "can do better with the price its just a small hole on an outside porch roof tha…"
click at [353, 133] on textarea "Could you please review the pricing and let us know if you can do any better on…" at bounding box center [315, 144] width 420 height 30
drag, startPoint x: 355, startPoint y: 133, endPoint x: 431, endPoint y: 133, distance: 75.6
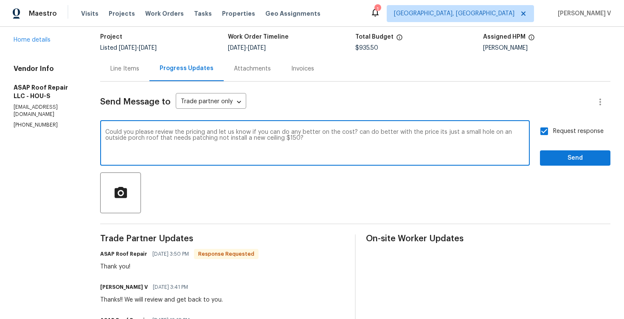
click at [431, 133] on textarea "Could you please review the pricing and let us know if you can do any better on…" at bounding box center [315, 144] width 420 height 30
click at [531, 135] on div "Could you please review the pricing and let us know if you can do any better on…" at bounding box center [355, 143] width 510 height 43
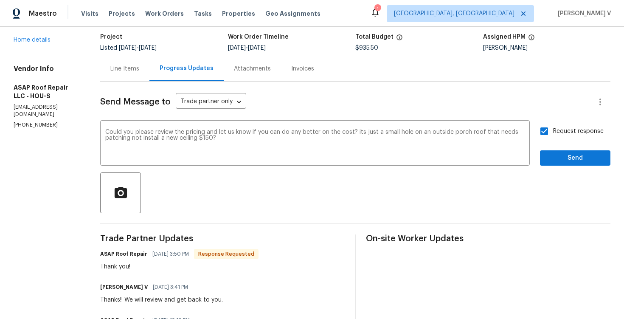
click at [0, 0] on qb-div "Change the verb tense installing" at bounding box center [0, 0] width 0 height 0
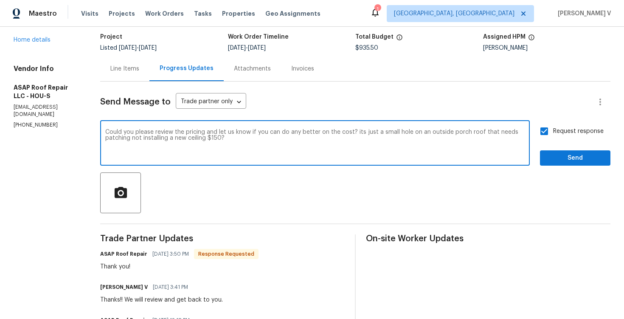
type textarea "Could you please review the pricing and let us know if you can do any better on…"
click at [543, 157] on button "Send" at bounding box center [575, 158] width 71 height 16
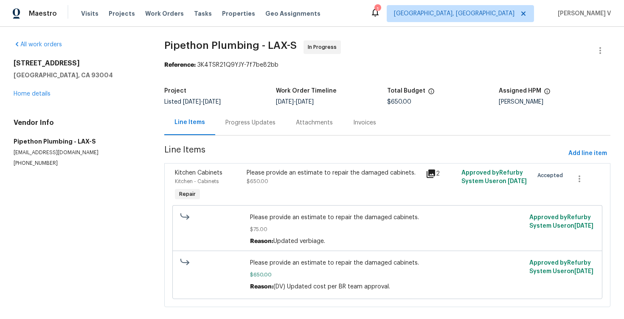
click at [251, 122] on div "Progress Updates" at bounding box center [251, 122] width 50 height 8
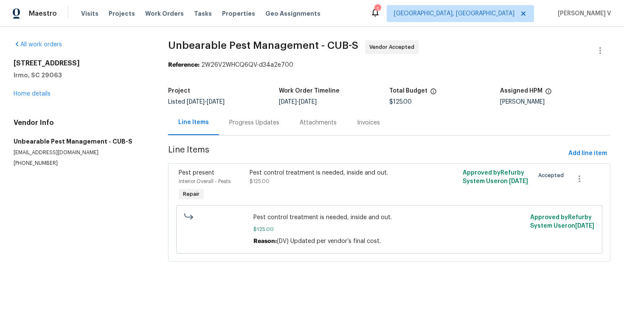
click at [258, 120] on div "Progress Updates" at bounding box center [254, 122] width 50 height 8
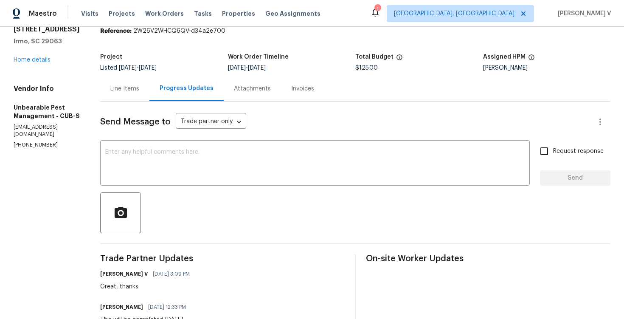
scroll to position [73, 0]
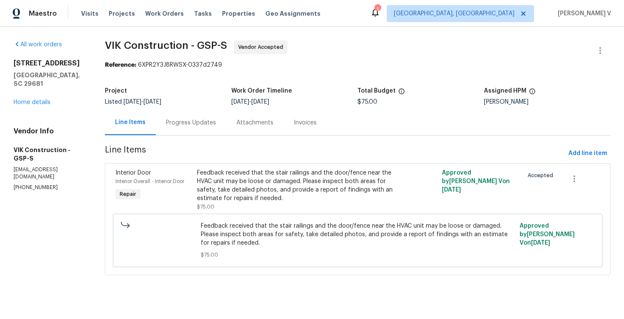
click at [220, 148] on span "Line Items" at bounding box center [335, 154] width 460 height 16
click at [216, 122] on div "Progress Updates" at bounding box center [191, 122] width 50 height 8
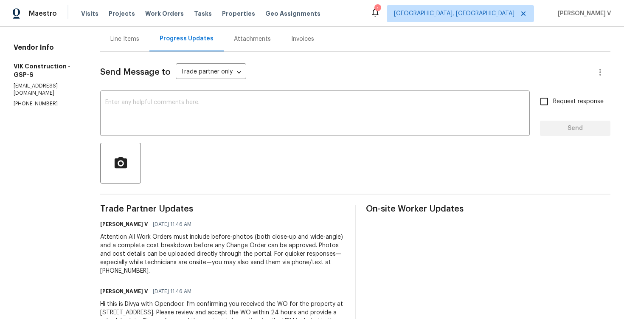
scroll to position [123, 0]
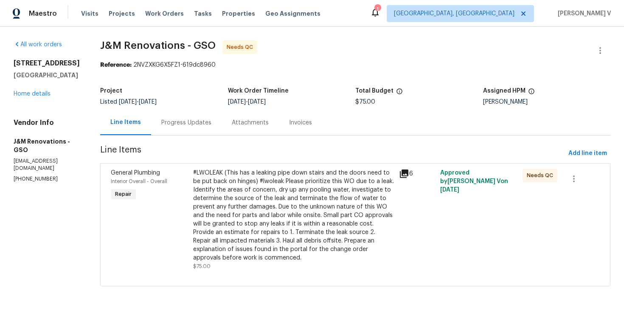
click at [193, 108] on div "Project Listed [DATE] - [DATE] Work Order Timeline [DATE] - [DATE] Total Budget…" at bounding box center [355, 96] width 510 height 27
click at [189, 116] on div "Progress Updates" at bounding box center [186, 122] width 71 height 25
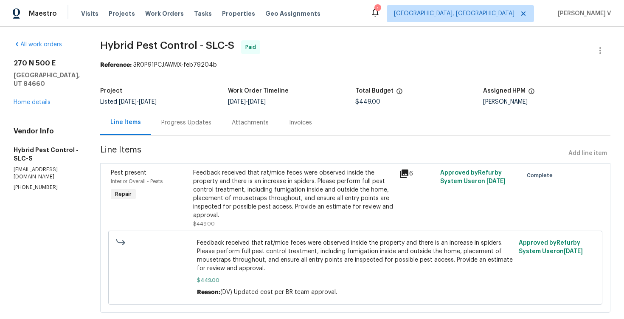
click at [209, 127] on div "Progress Updates" at bounding box center [186, 122] width 71 height 25
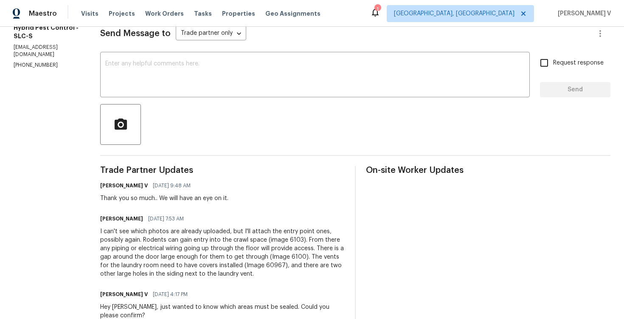
scroll to position [144, 0]
